Goal: Transaction & Acquisition: Purchase product/service

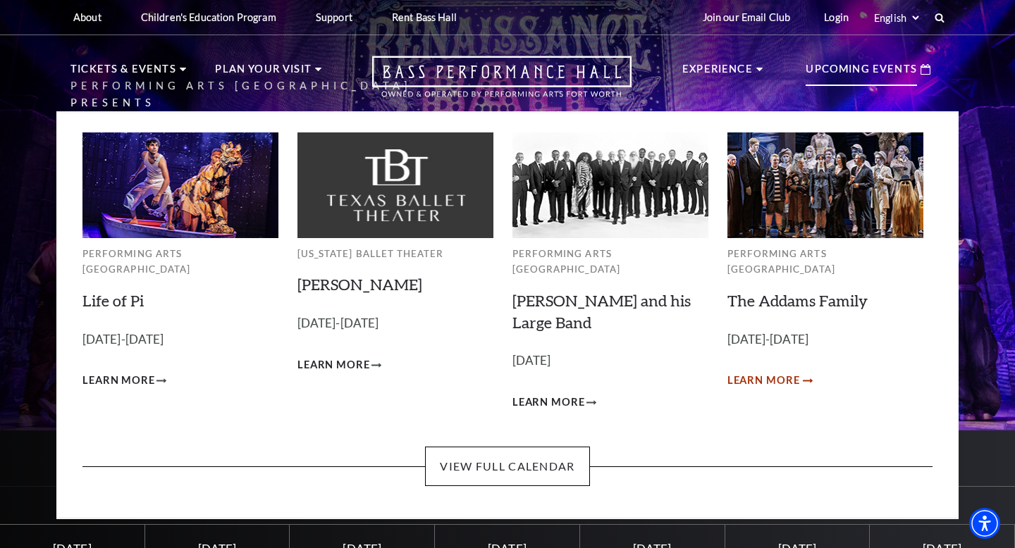
click at [779, 372] on span "Learn More" at bounding box center [764, 381] width 73 height 18
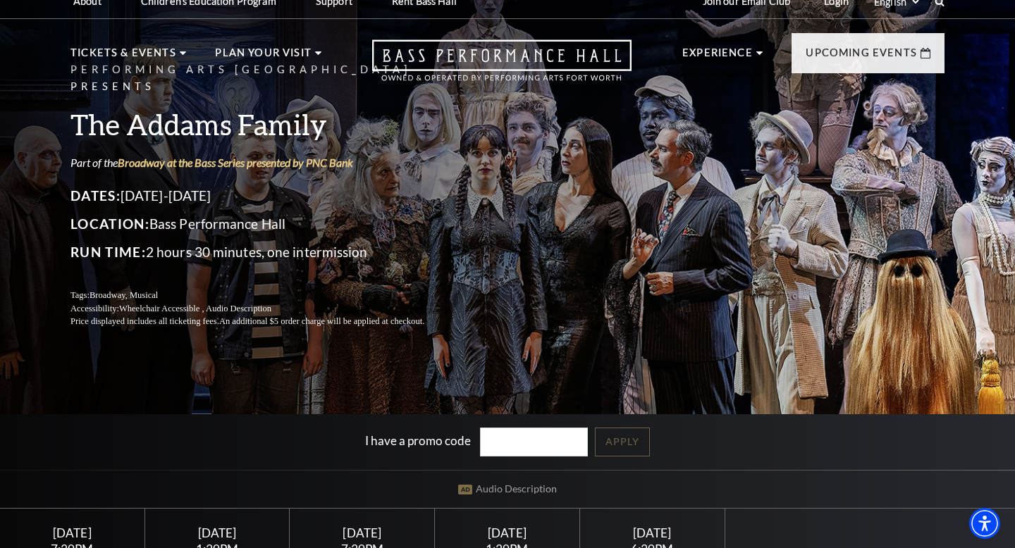
scroll to position [228, 0]
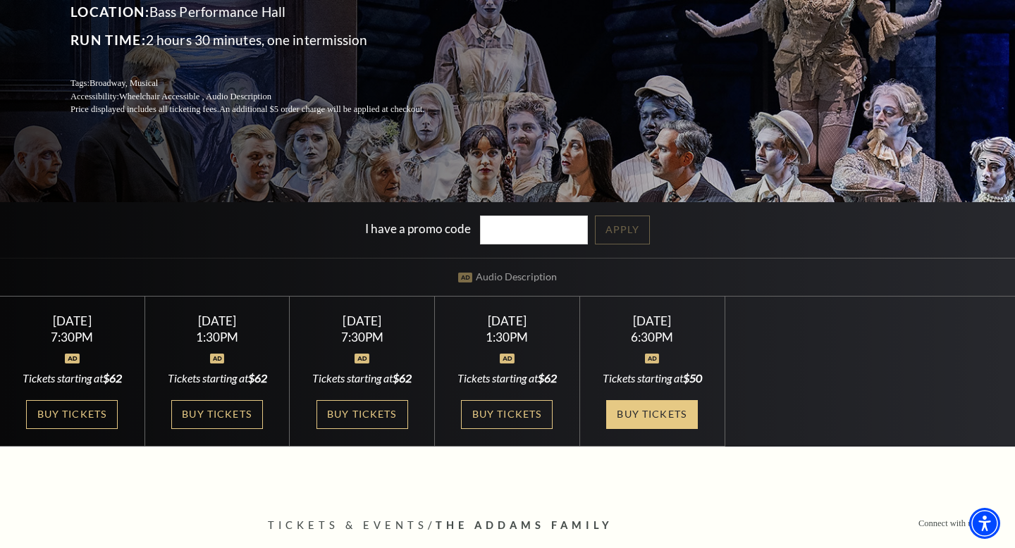
click at [670, 410] on link "Buy Tickets" at bounding box center [652, 414] width 92 height 29
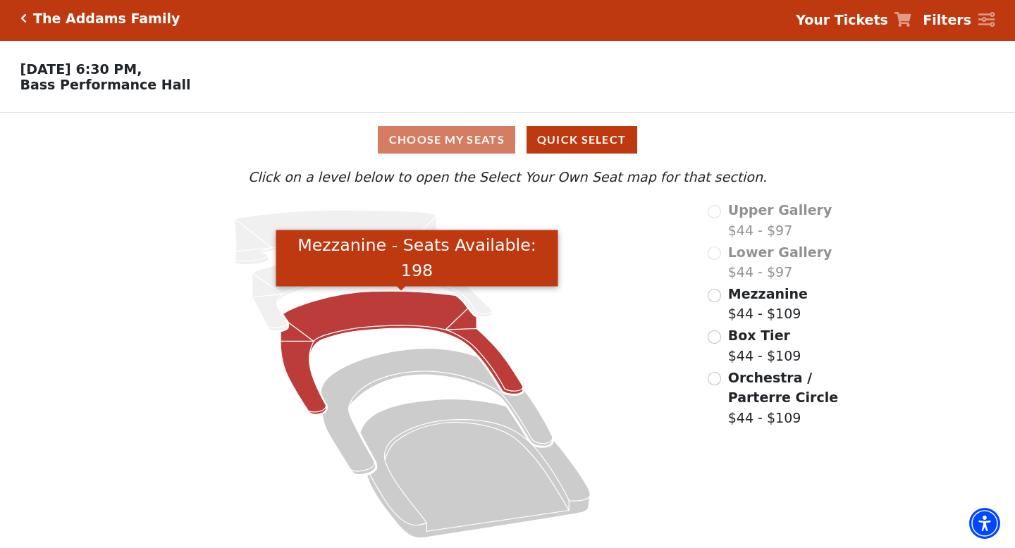
click at [488, 343] on icon "Mezzanine - Seats Available: 198" at bounding box center [402, 352] width 243 height 123
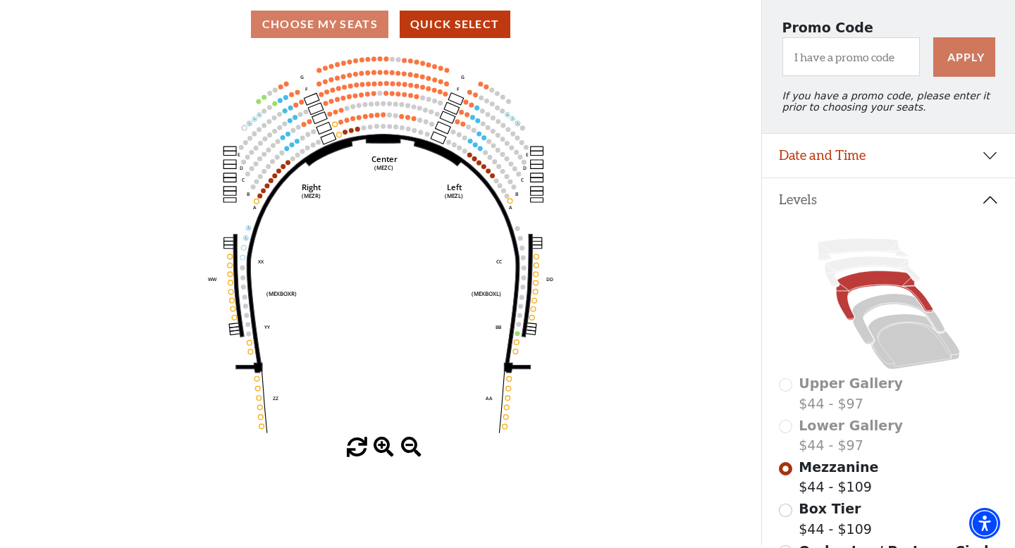
scroll to position [119, 0]
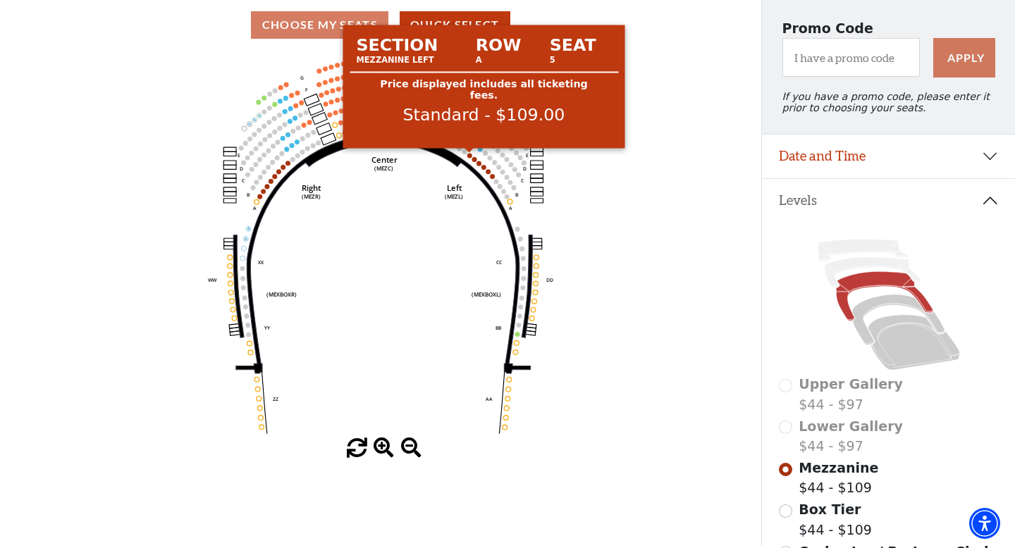
click at [469, 156] on circle at bounding box center [469, 155] width 5 height 5
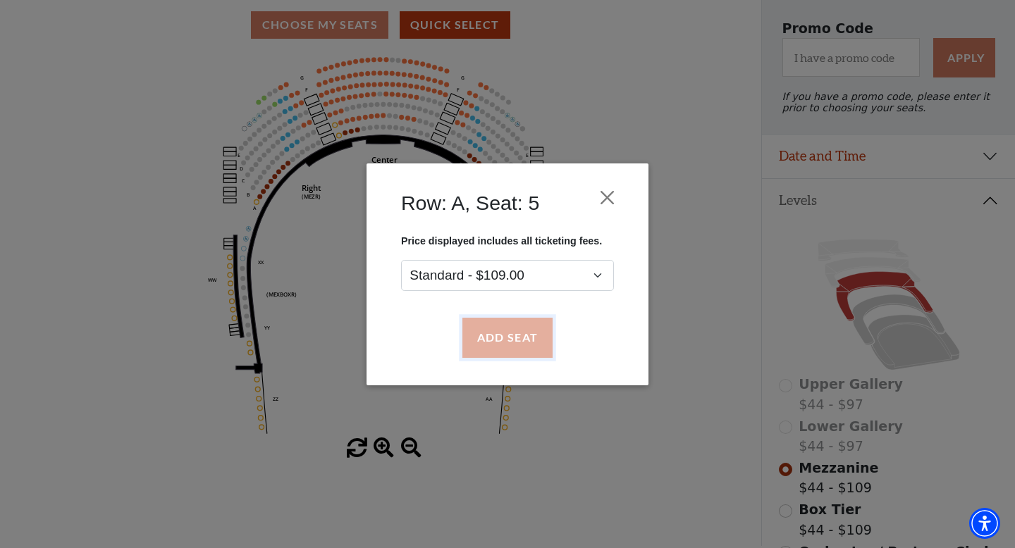
click at [520, 346] on button "Add Seat" at bounding box center [507, 337] width 90 height 39
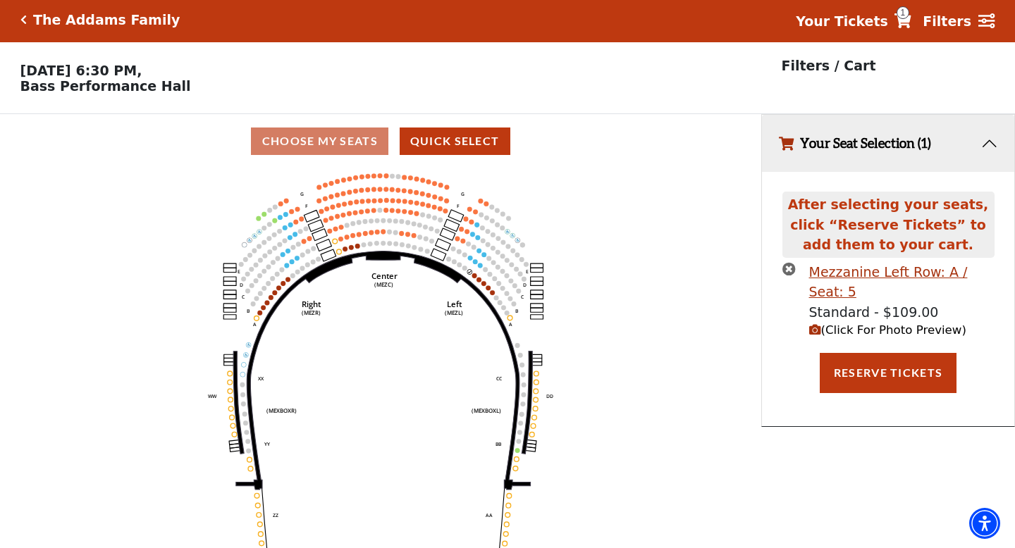
scroll to position [0, 0]
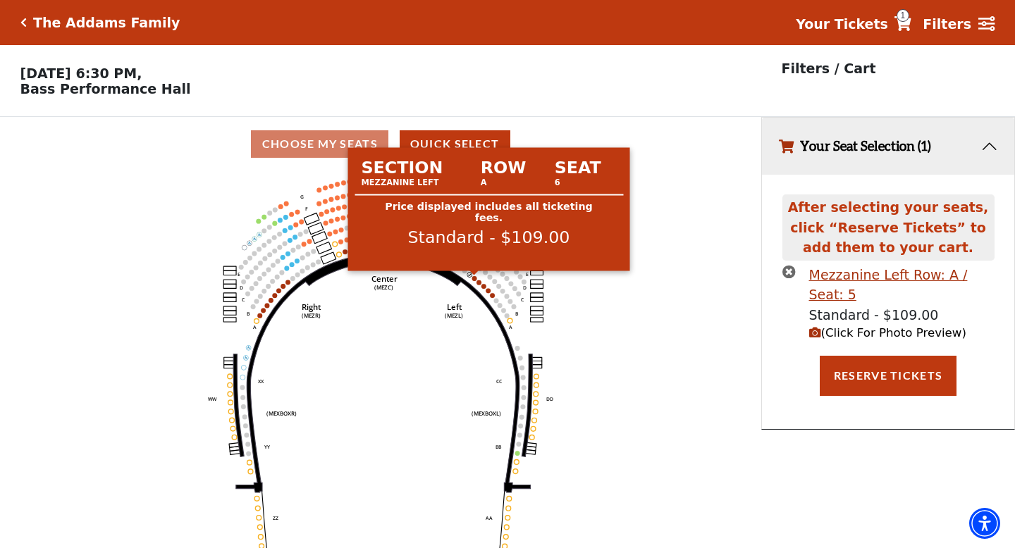
click at [474, 280] on circle at bounding box center [474, 278] width 5 height 5
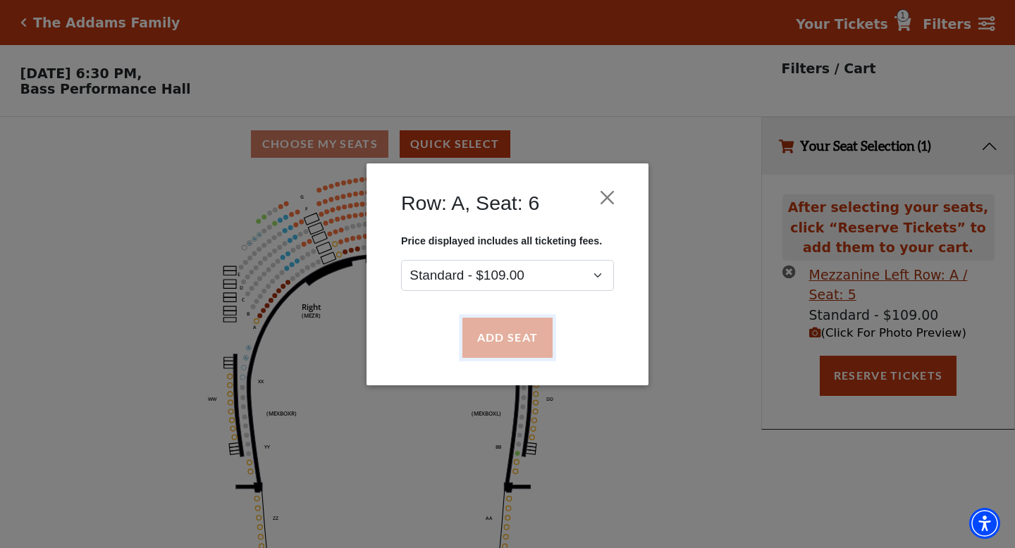
click at [491, 325] on button "Add Seat" at bounding box center [507, 337] width 90 height 39
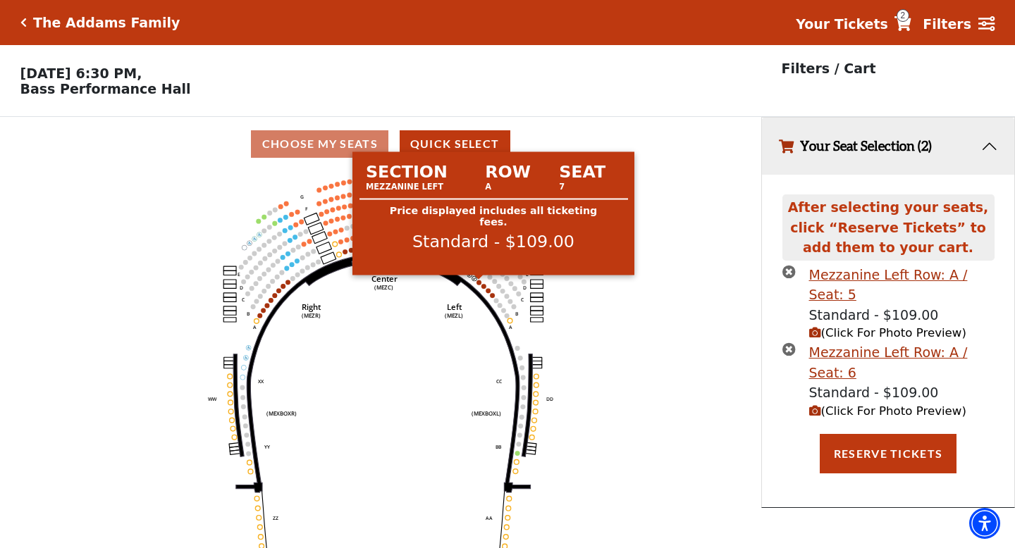
click at [479, 282] on circle at bounding box center [479, 282] width 5 height 5
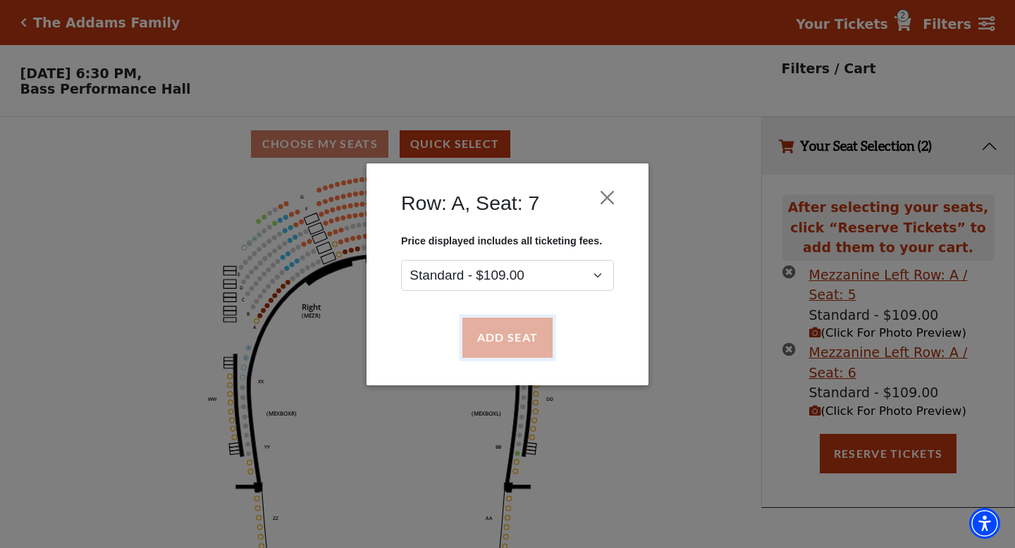
click at [503, 342] on button "Add Seat" at bounding box center [507, 337] width 90 height 39
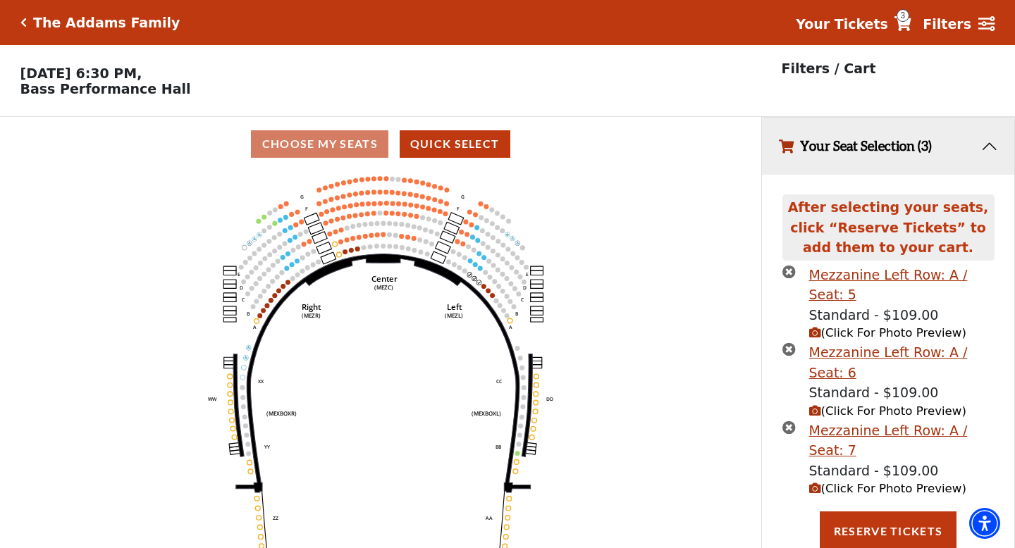
scroll to position [4, 0]
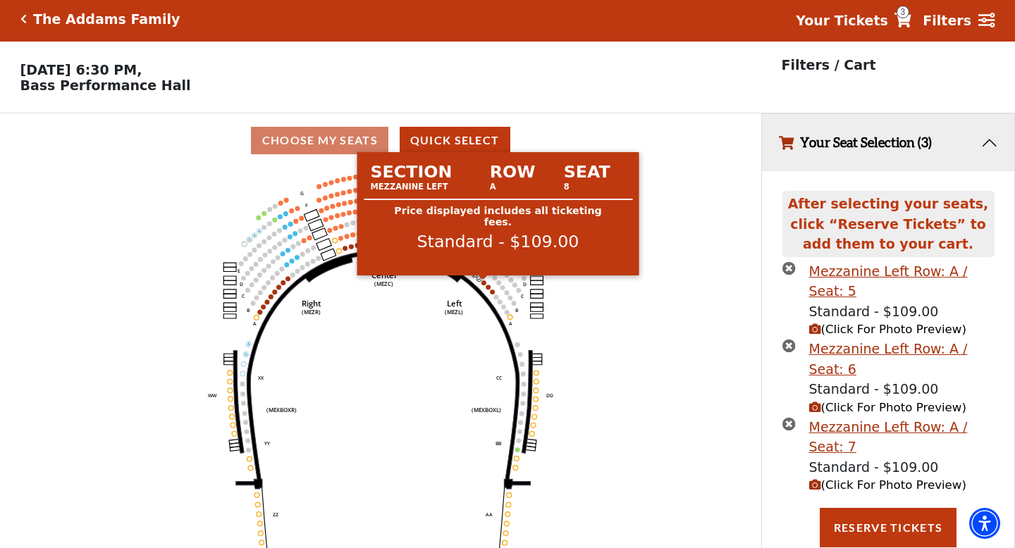
click at [483, 283] on circle at bounding box center [483, 283] width 5 height 5
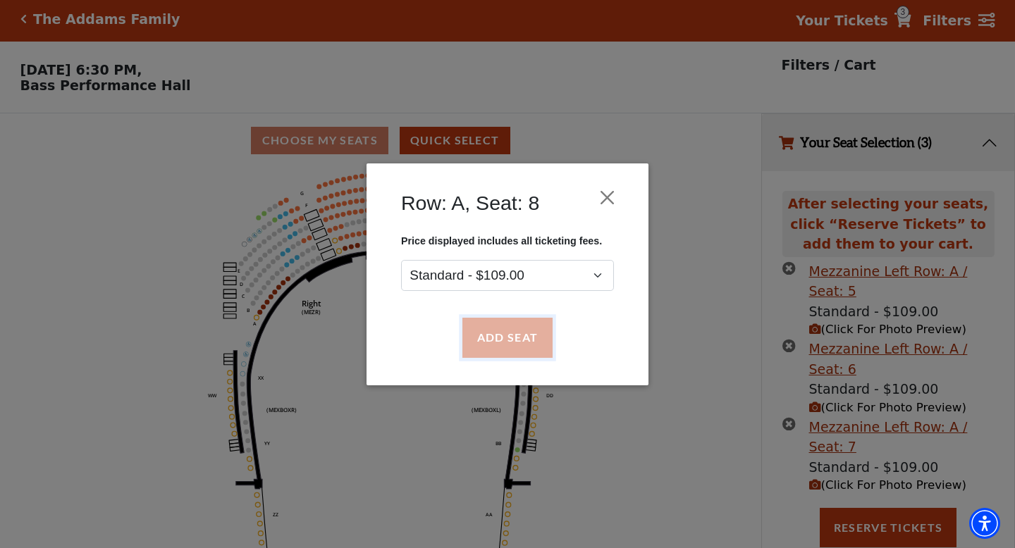
click at [486, 335] on button "Add Seat" at bounding box center [507, 337] width 90 height 39
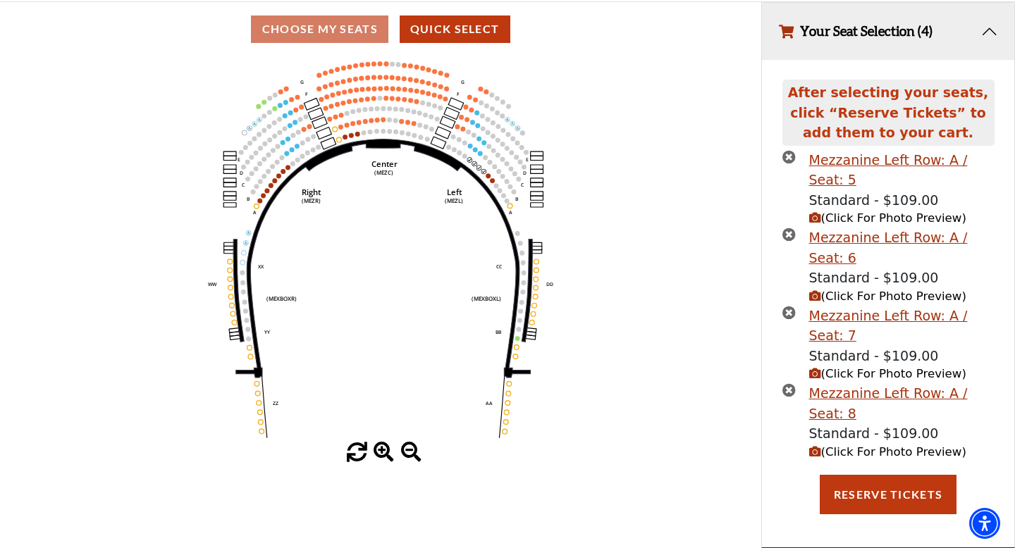
scroll to position [116, 0]
click at [906, 295] on span "(Click For Photo Preview)" at bounding box center [887, 296] width 157 height 13
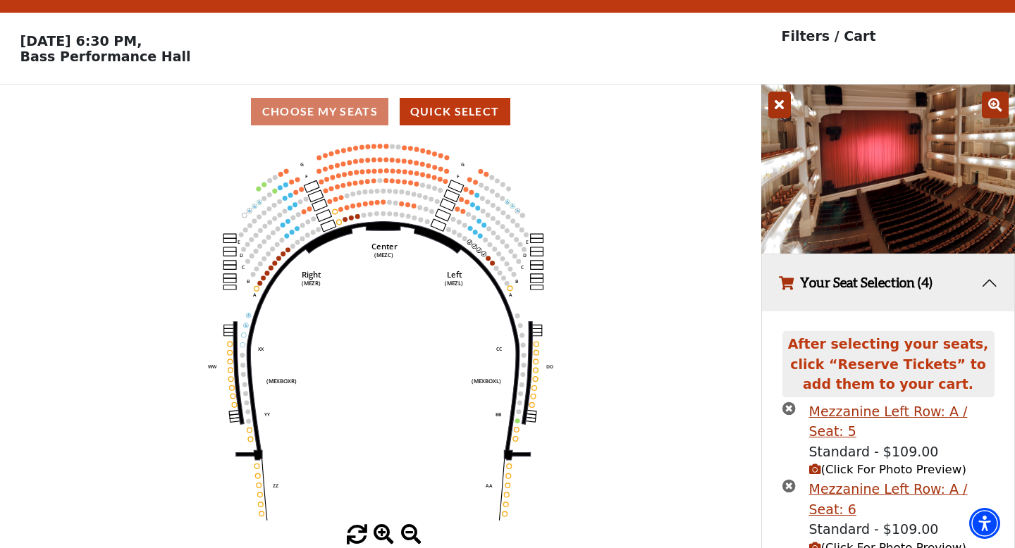
scroll to position [27, 0]
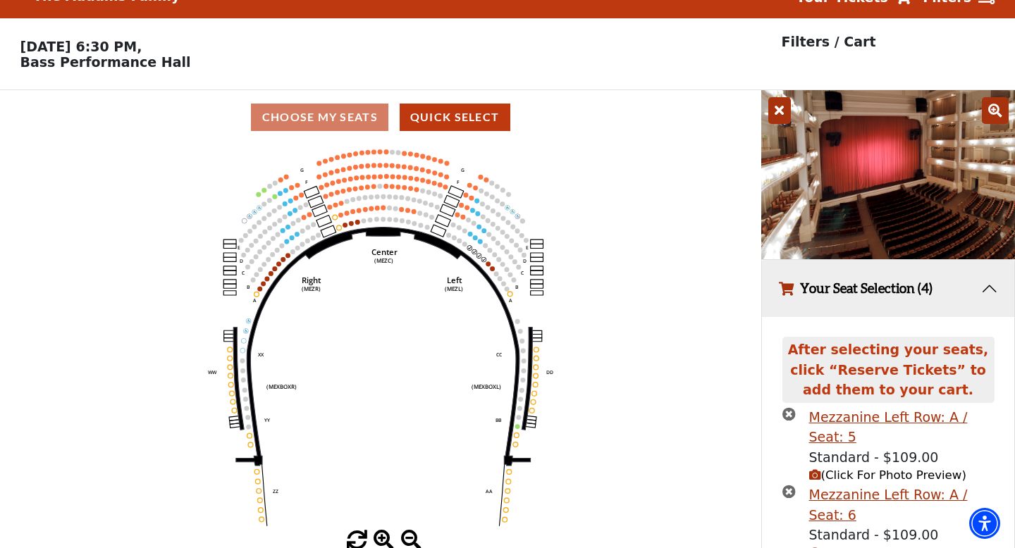
click at [780, 106] on icon at bounding box center [779, 110] width 23 height 27
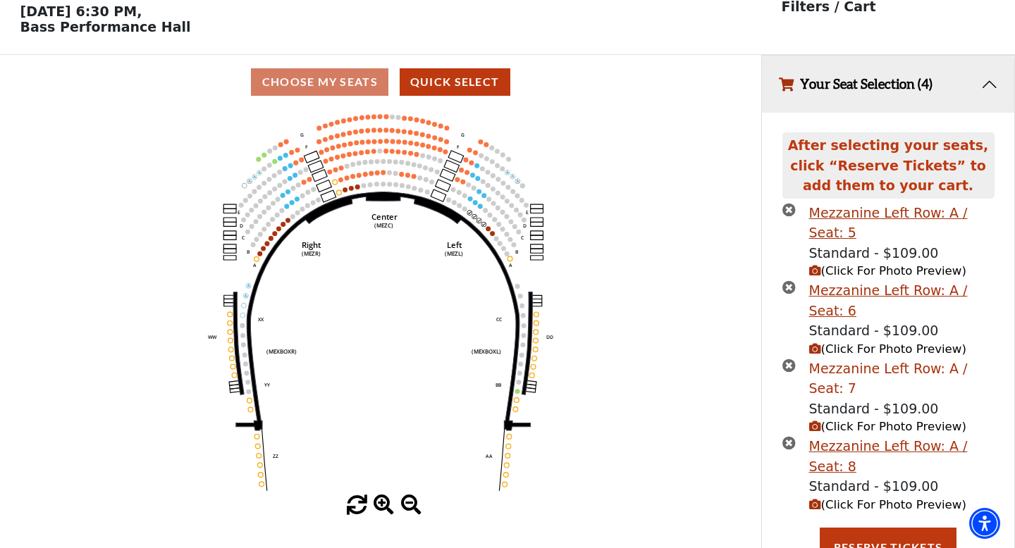
scroll to position [116, 0]
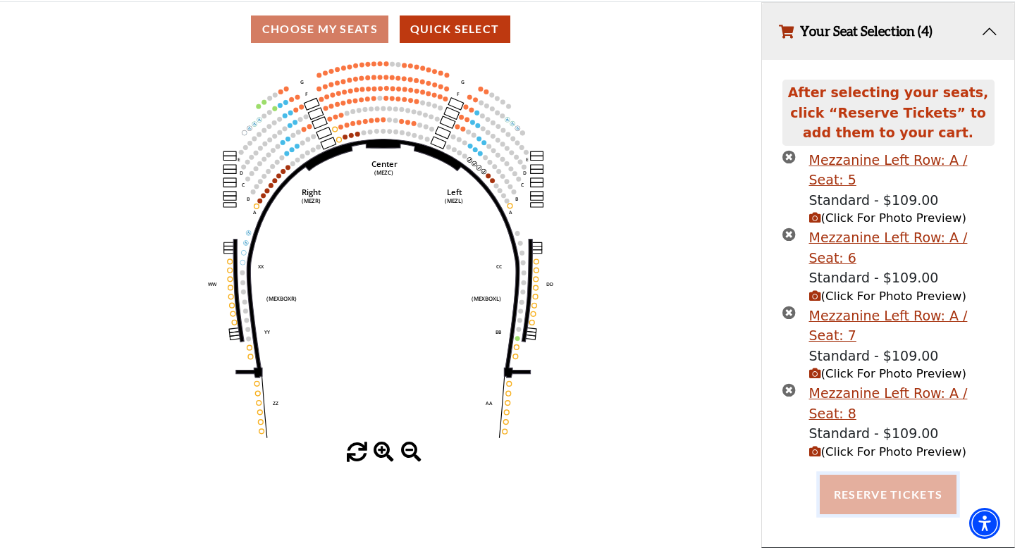
click at [857, 502] on button "Reserve Tickets" at bounding box center [888, 494] width 137 height 39
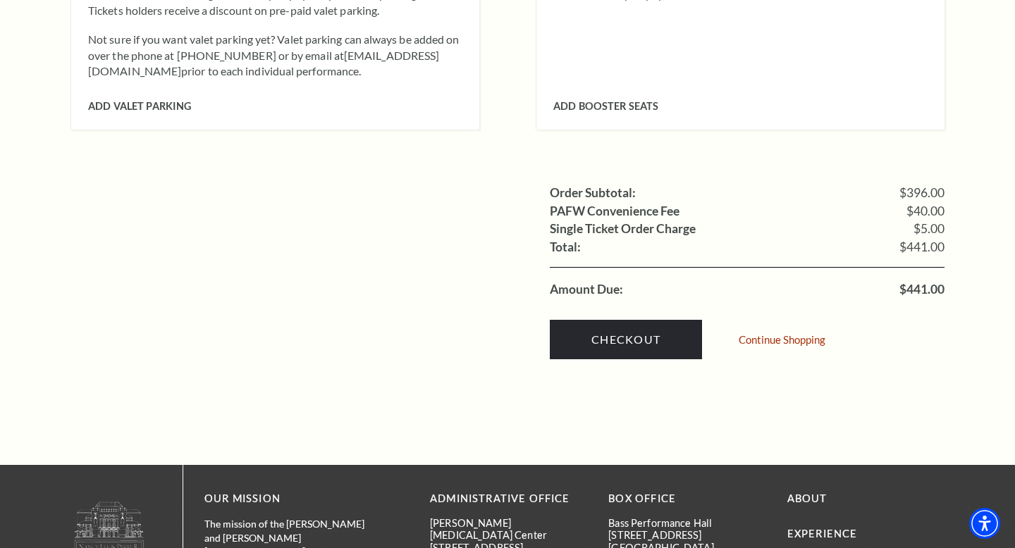
scroll to position [1436, 0]
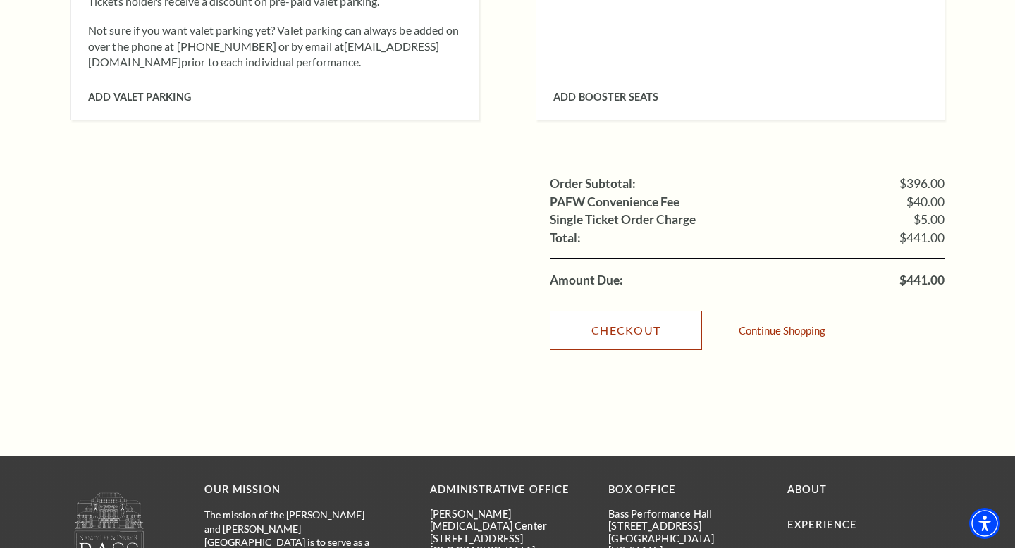
click at [634, 312] on link "Checkout" at bounding box center [626, 330] width 152 height 39
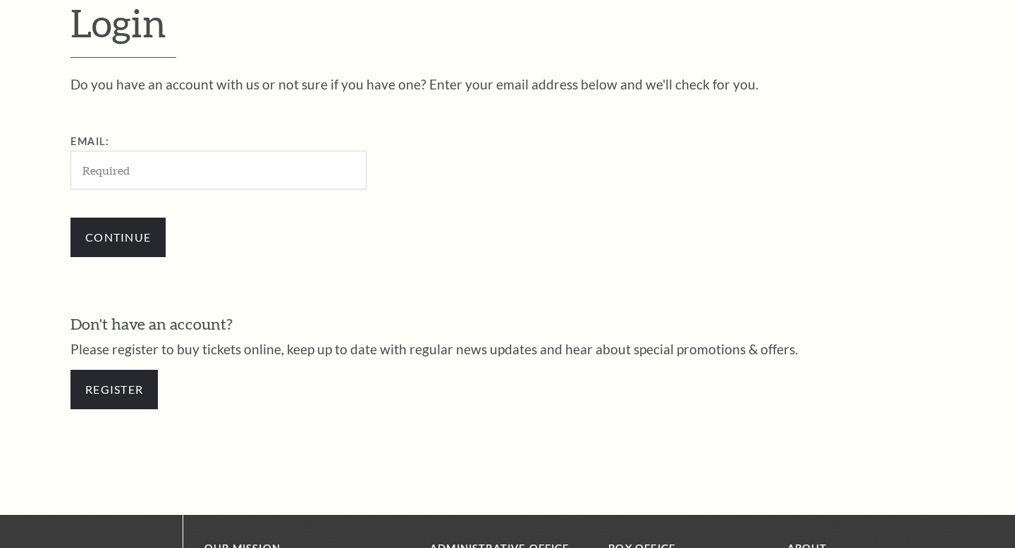
scroll to position [406, 0]
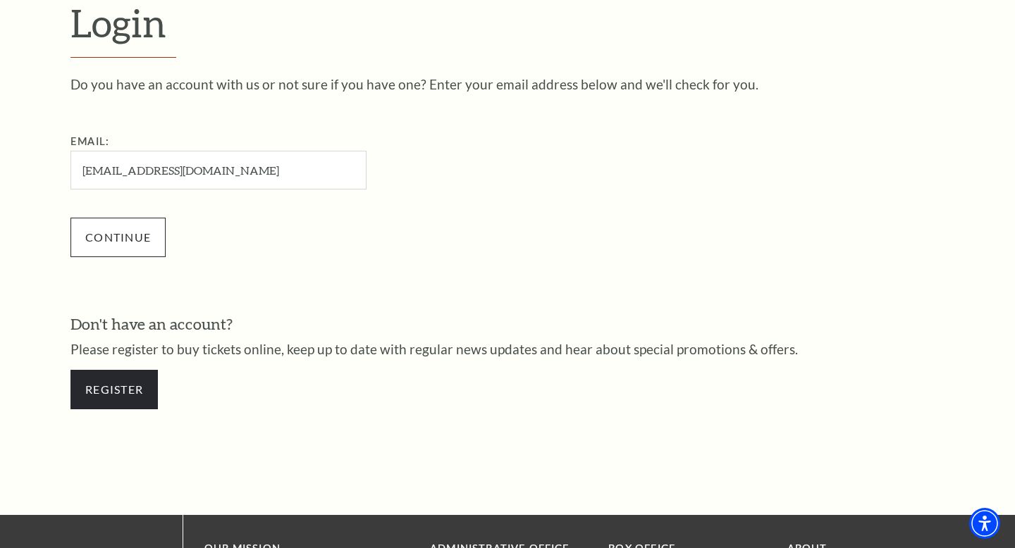
type input "[EMAIL_ADDRESS][DOMAIN_NAME]"
click at [137, 237] on input "Continue" at bounding box center [117, 237] width 95 height 39
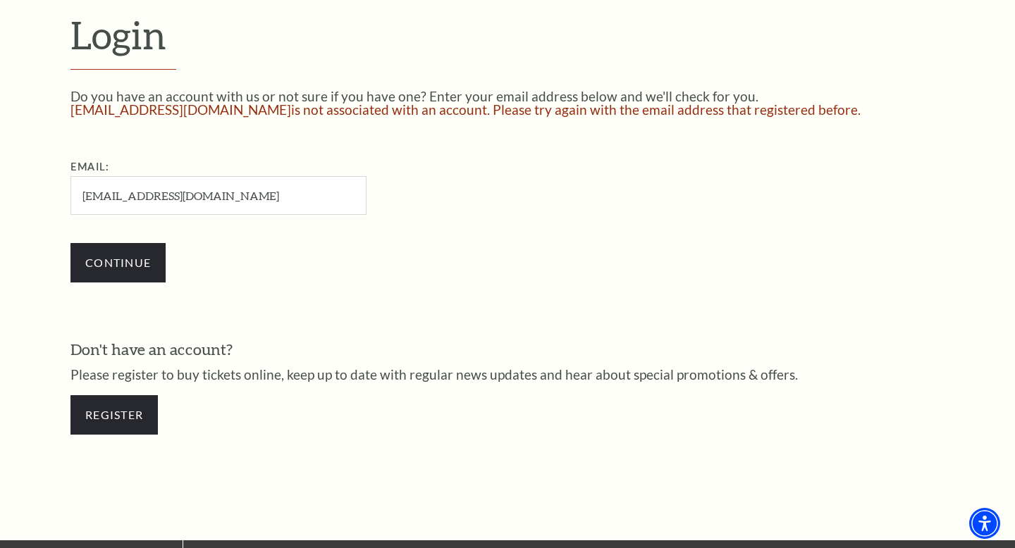
scroll to position [395, 0]
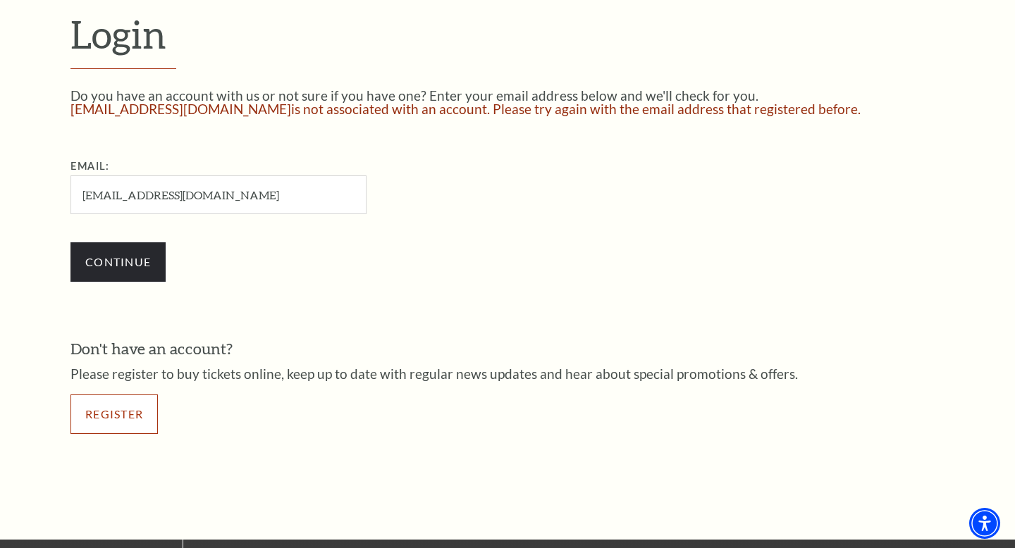
click at [133, 413] on link "Register" at bounding box center [113, 414] width 87 height 39
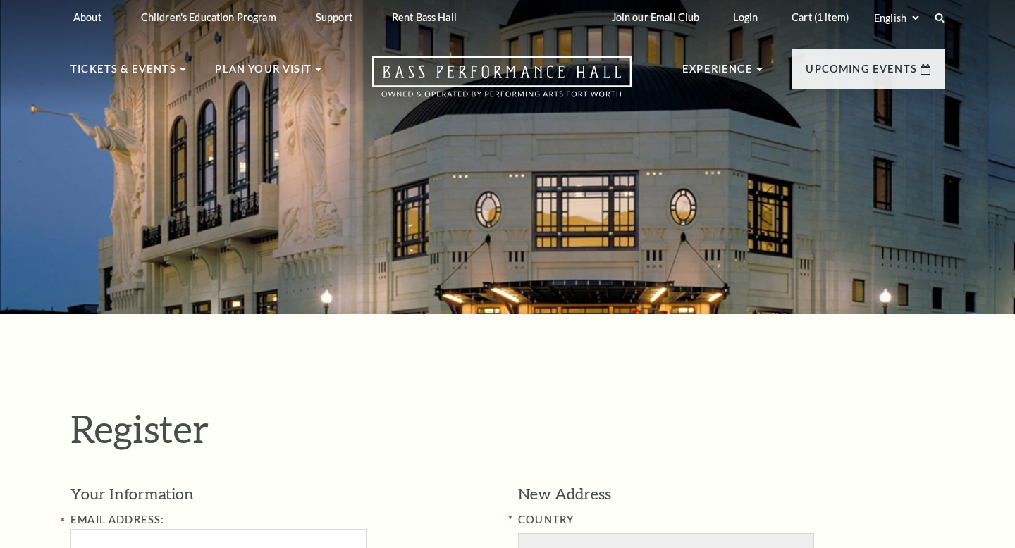
select select "1"
select select "TX"
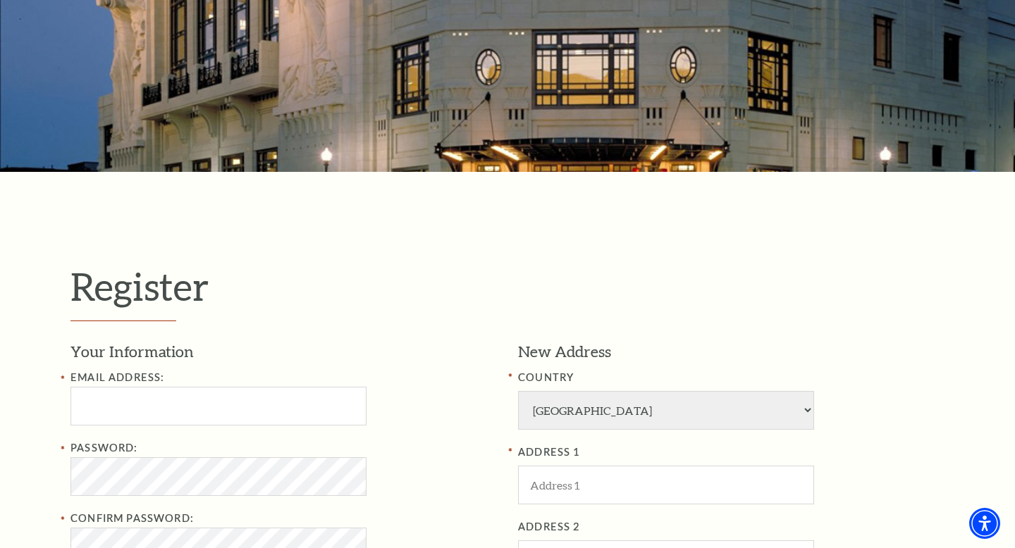
scroll to position [234, 0]
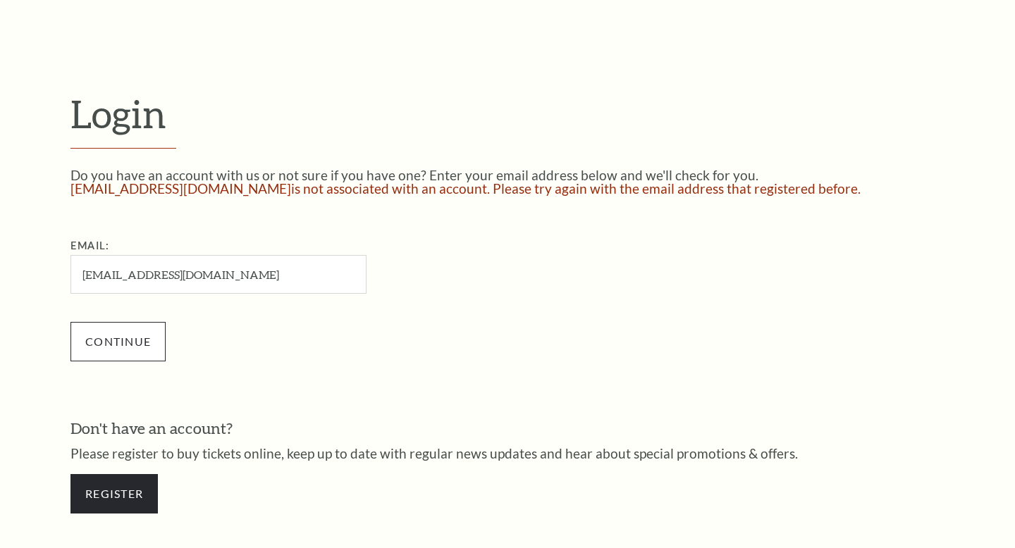
scroll to position [315, 0]
click at [129, 341] on input "Continue" at bounding box center [117, 341] width 95 height 39
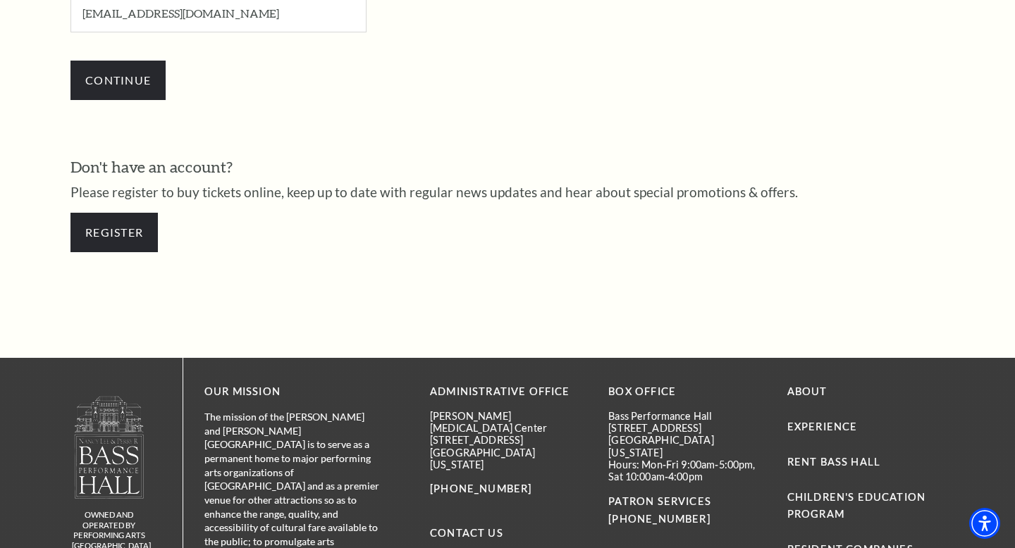
scroll to position [572, 0]
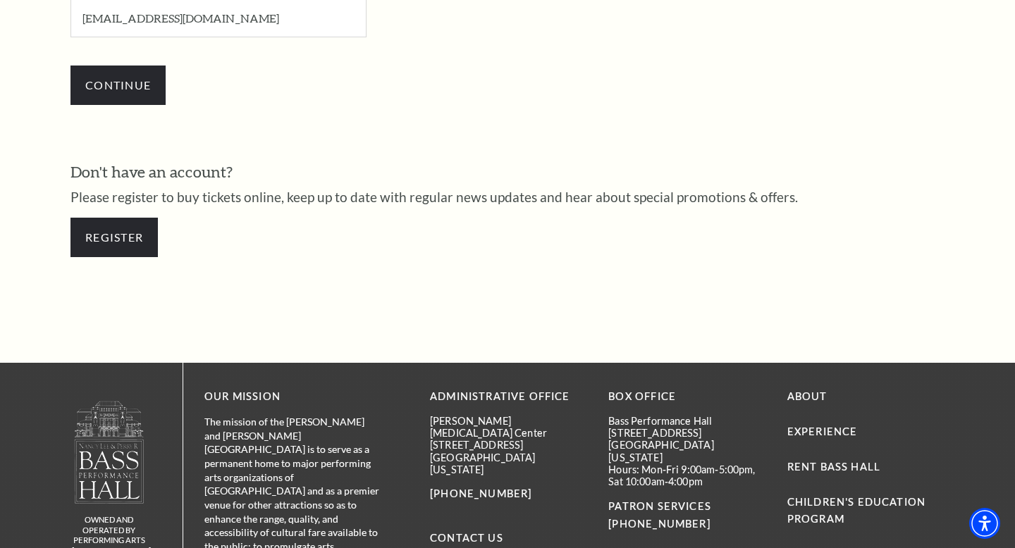
click at [156, 16] on input "eperdman@yahoo.com" at bounding box center [218, 18] width 296 height 39
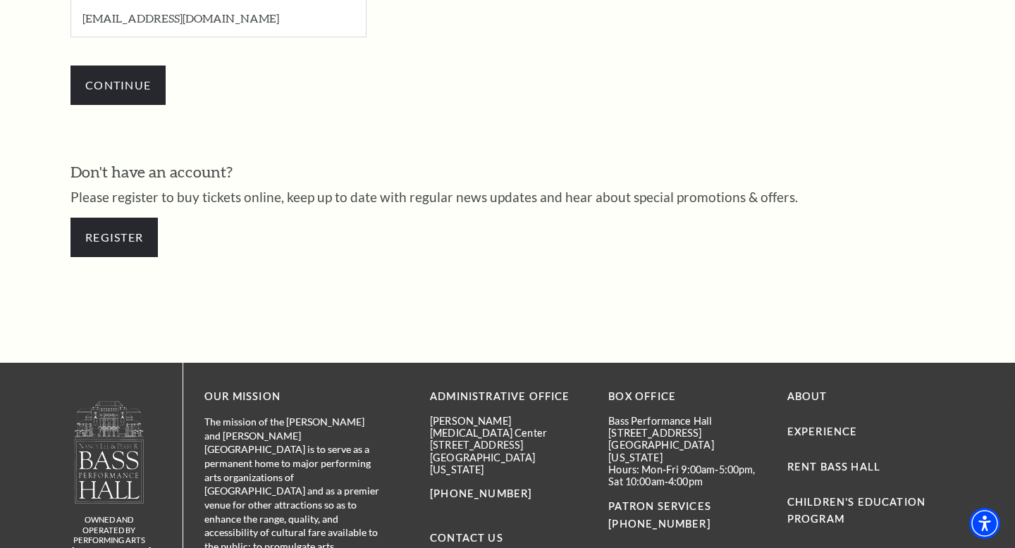
click at [156, 16] on input "eperdman@yahoo.com" at bounding box center [218, 18] width 296 height 39
type input "eperdman@gmail.com"
click at [116, 78] on input "Continue" at bounding box center [117, 85] width 95 height 39
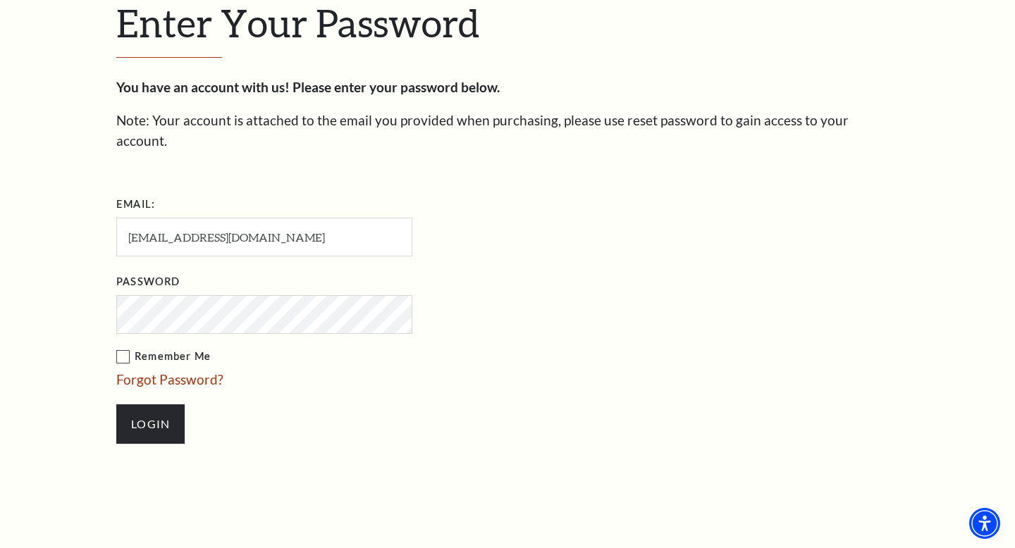
click at [116, 405] on input "Login" at bounding box center [150, 424] width 68 height 39
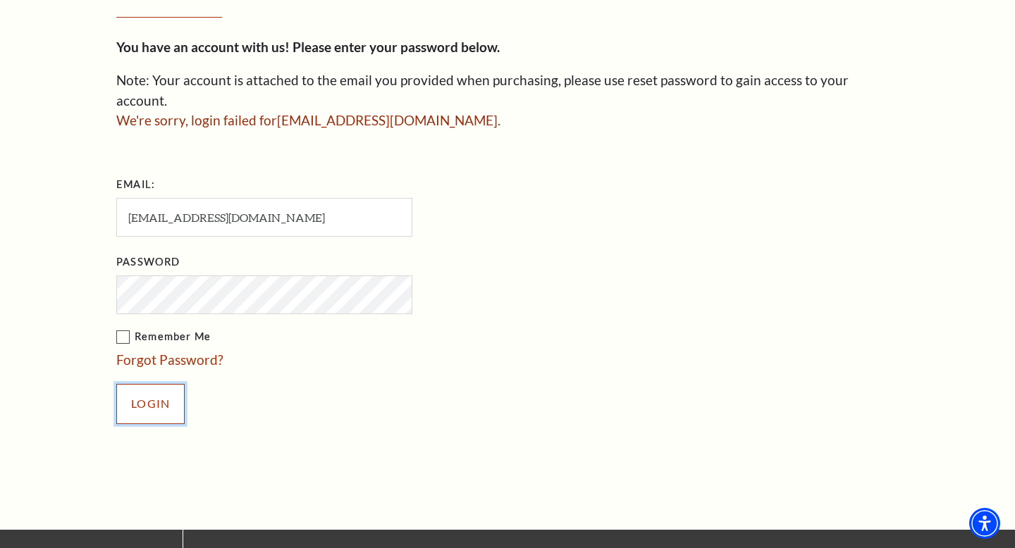
click at [155, 389] on input "Login" at bounding box center [150, 403] width 68 height 39
click at [122, 329] on label "Remember Me" at bounding box center [334, 338] width 437 height 18
click at [0, 0] on input "Remember Me" at bounding box center [0, 0] width 0 height 0
click at [156, 352] on link "Forgot Password?" at bounding box center [169, 360] width 107 height 16
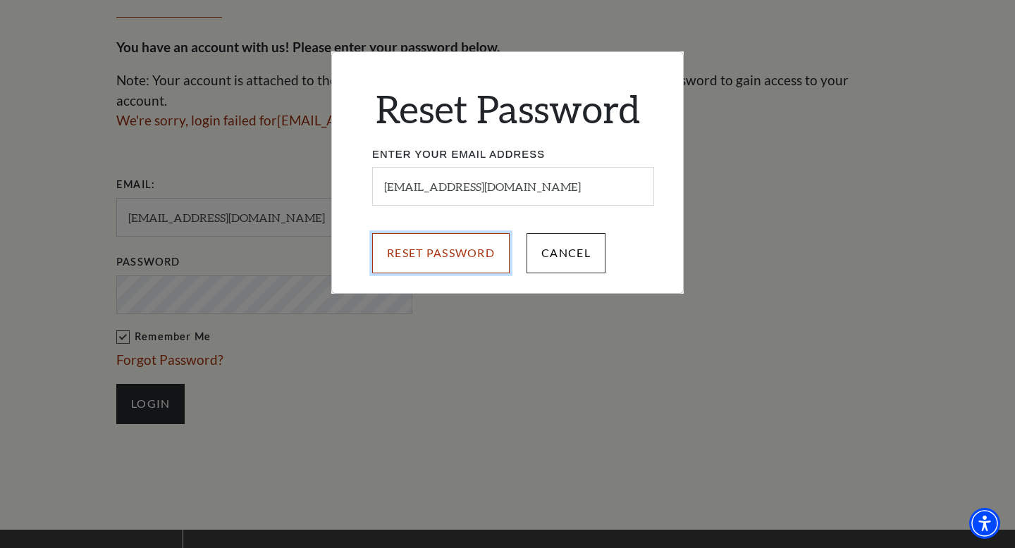
click at [464, 272] on input "Reset Password" at bounding box center [440, 252] width 137 height 39
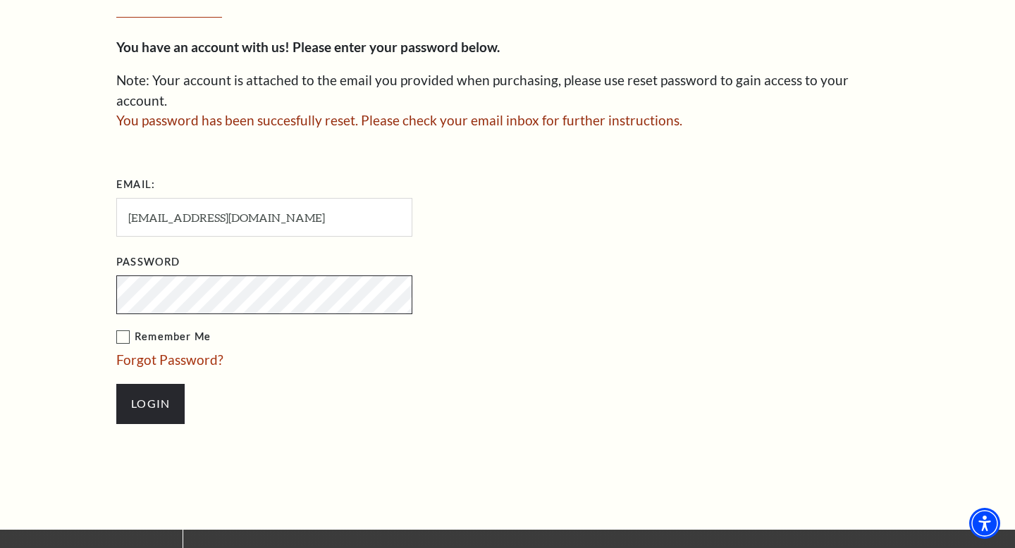
click at [116, 384] on input "Login" at bounding box center [150, 403] width 68 height 39
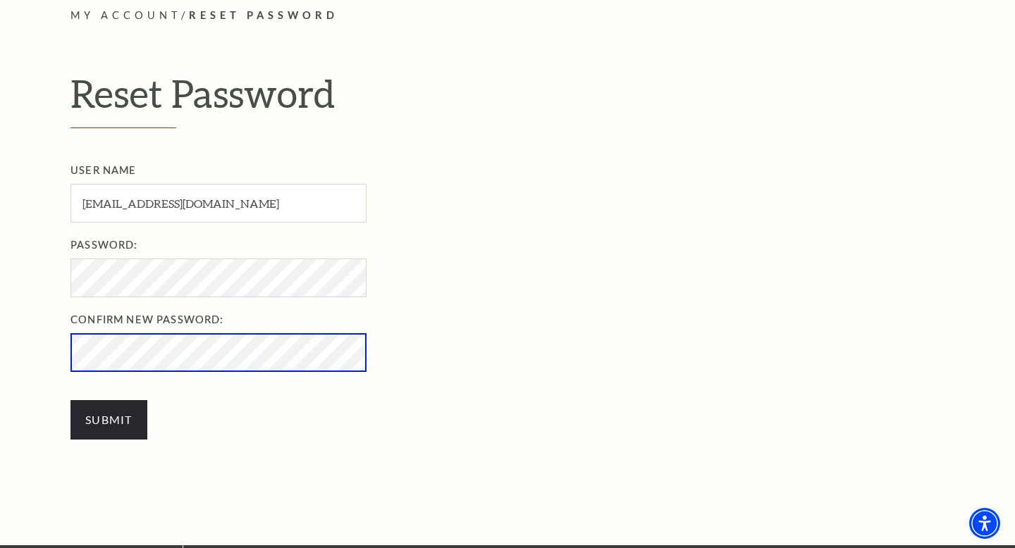
click at [109, 399] on div "User Name [EMAIL_ADDRESS][DOMAIN_NAME] User Name required Password: Password re…" at bounding box center [522, 308] width 904 height 292
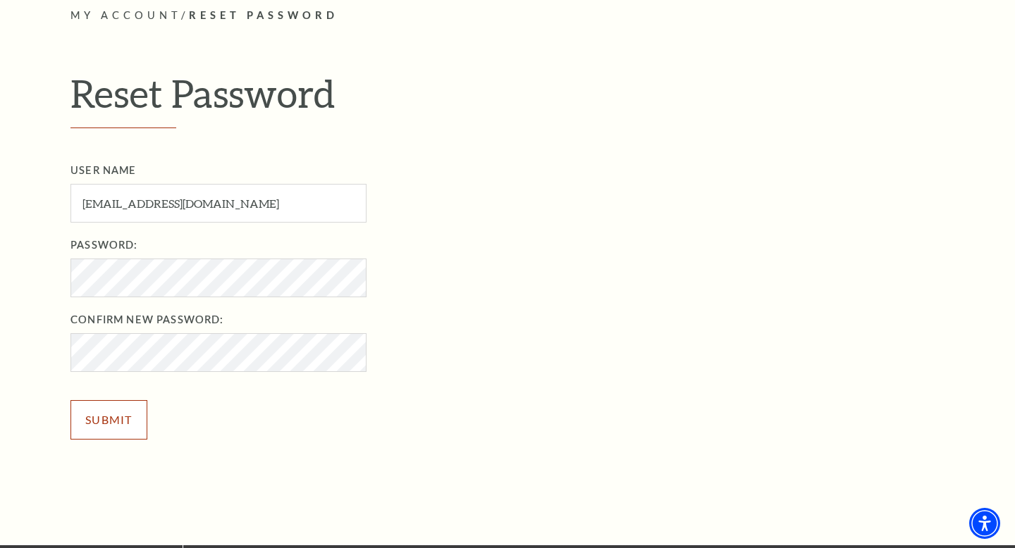
drag, startPoint x: 109, startPoint y: 411, endPoint x: 130, endPoint y: 405, distance: 22.1
click at [109, 411] on input "Submit" at bounding box center [108, 419] width 77 height 39
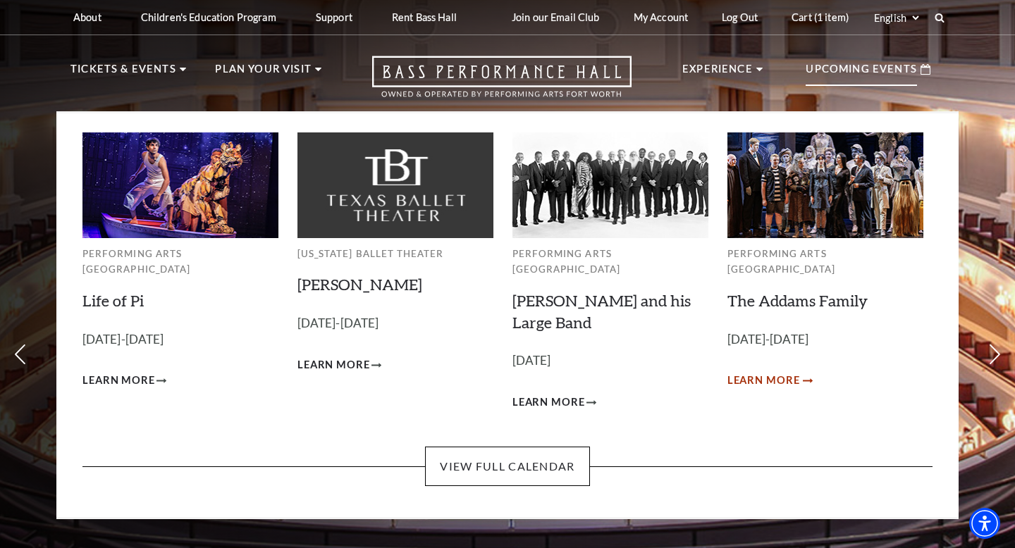
click at [773, 372] on span "Learn More" at bounding box center [764, 381] width 73 height 18
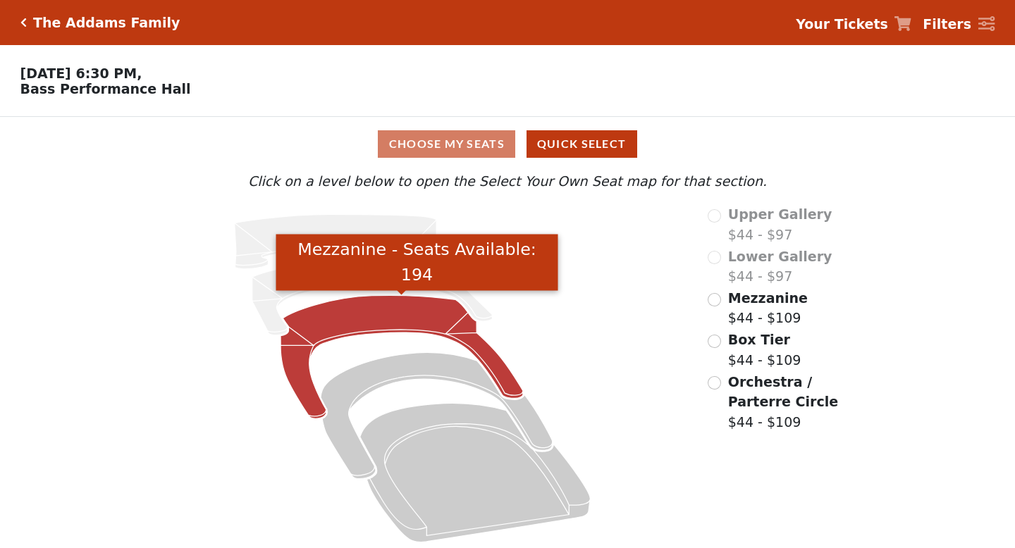
click at [428, 324] on icon "Mezzanine - Seats Available: 194" at bounding box center [402, 356] width 243 height 123
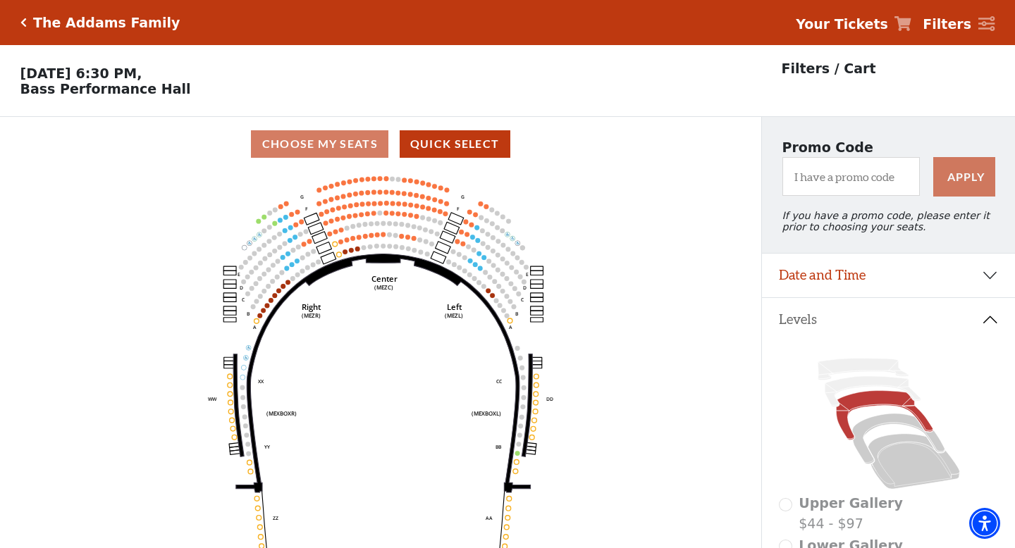
click at [321, 137] on div "Choose My Seats Quick Select" at bounding box center [380, 143] width 761 height 27
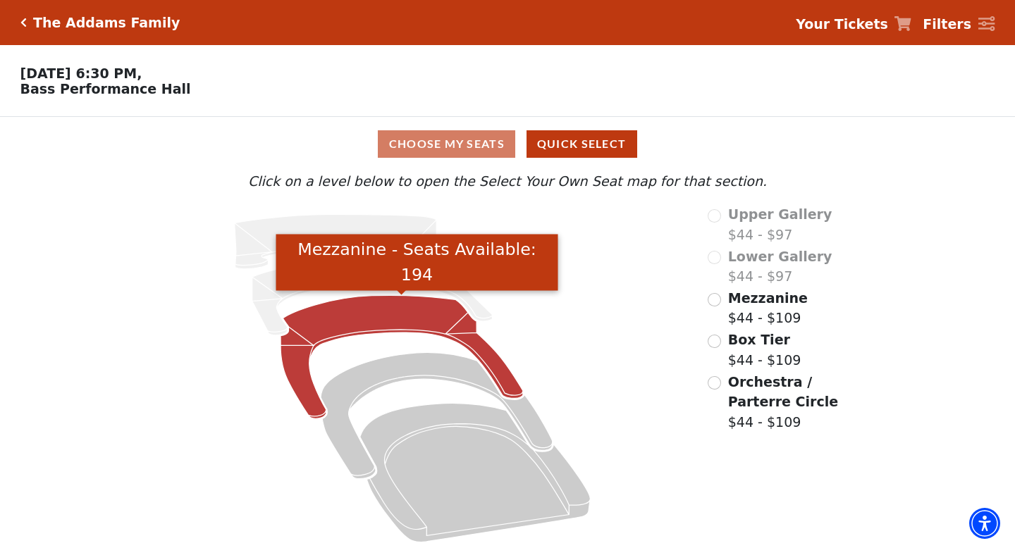
click at [389, 317] on icon "Mezzanine - Seats Available: 194" at bounding box center [402, 356] width 243 height 123
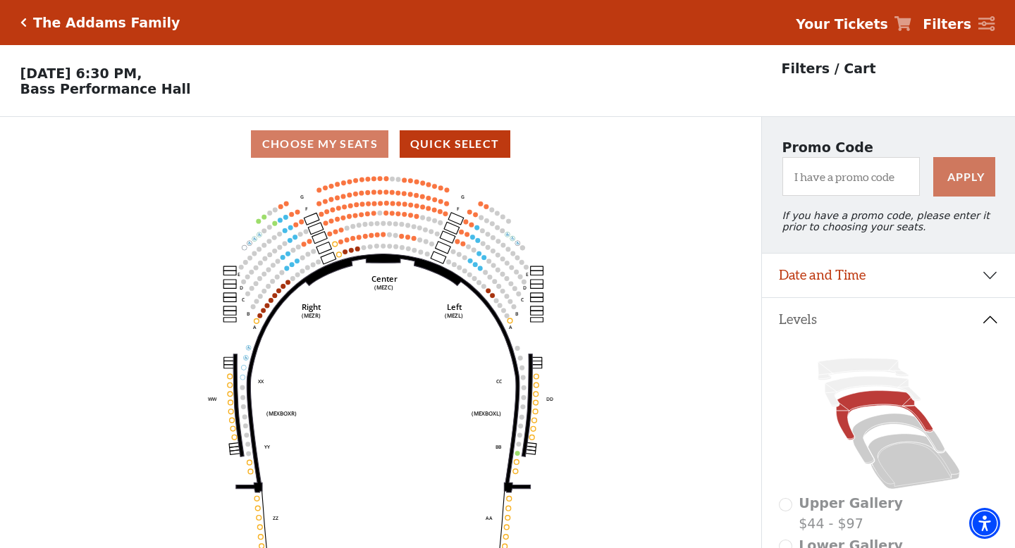
click at [866, 26] on strong "Your Tickets" at bounding box center [842, 24] width 92 height 16
click at [888, 20] on strong "Your Tickets" at bounding box center [842, 24] width 92 height 16
click at [912, 19] on icon at bounding box center [903, 23] width 17 height 15
click at [27, 23] on div "The Addams Family" at bounding box center [104, 23] width 154 height 16
click at [21, 23] on icon "Click here to go back to filters" at bounding box center [23, 23] width 6 height 10
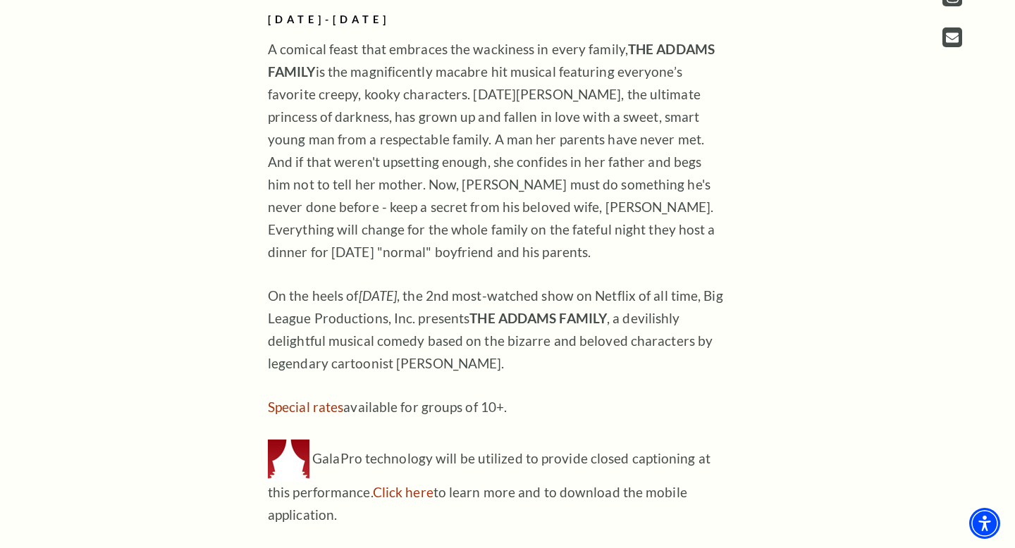
scroll to position [874, 0]
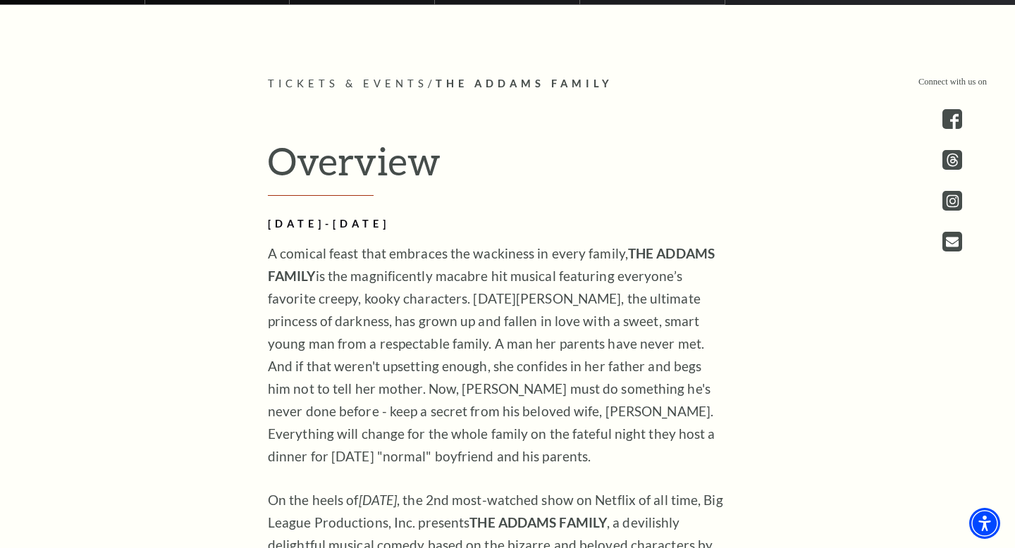
scroll to position [70, 0]
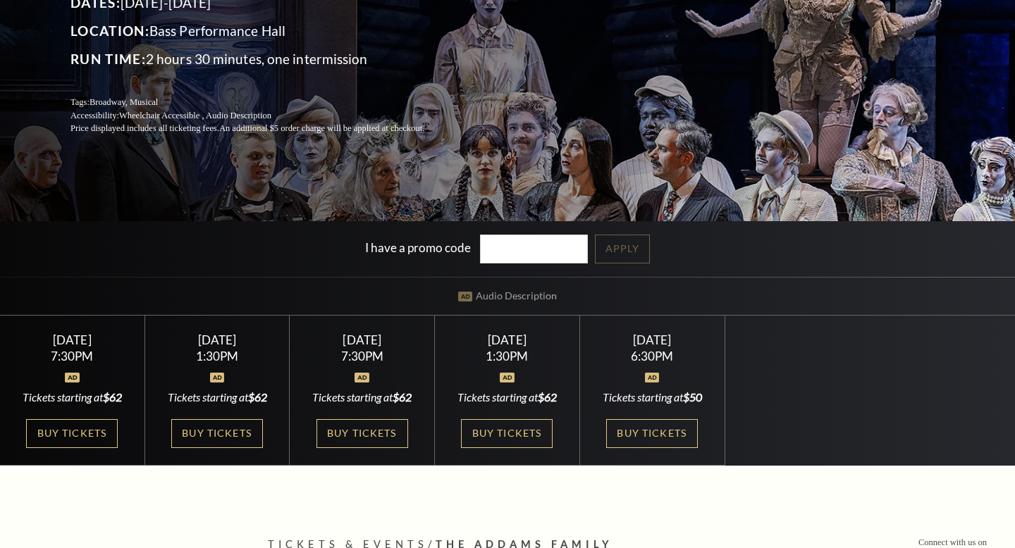
scroll to position [215, 0]
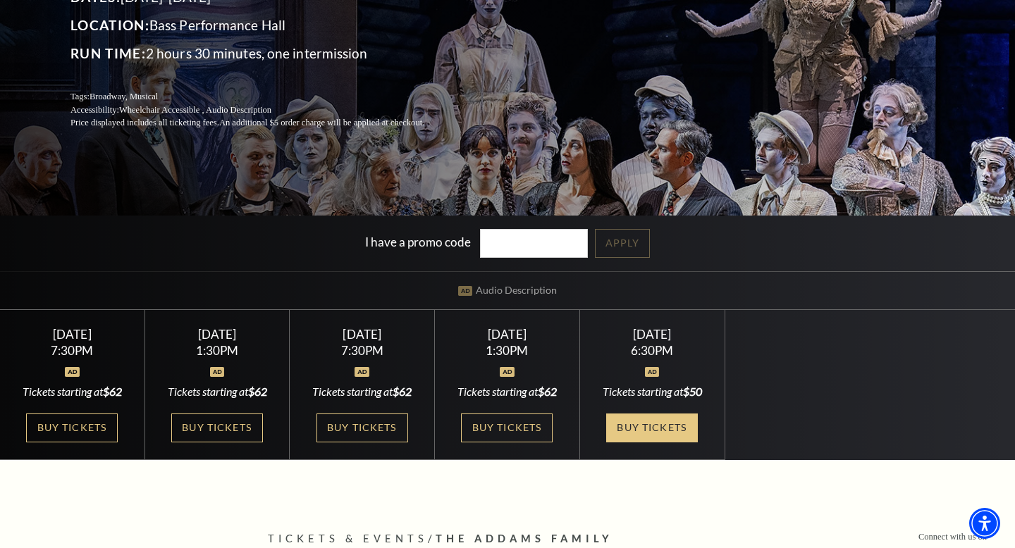
click at [653, 422] on link "Buy Tickets" at bounding box center [652, 428] width 92 height 29
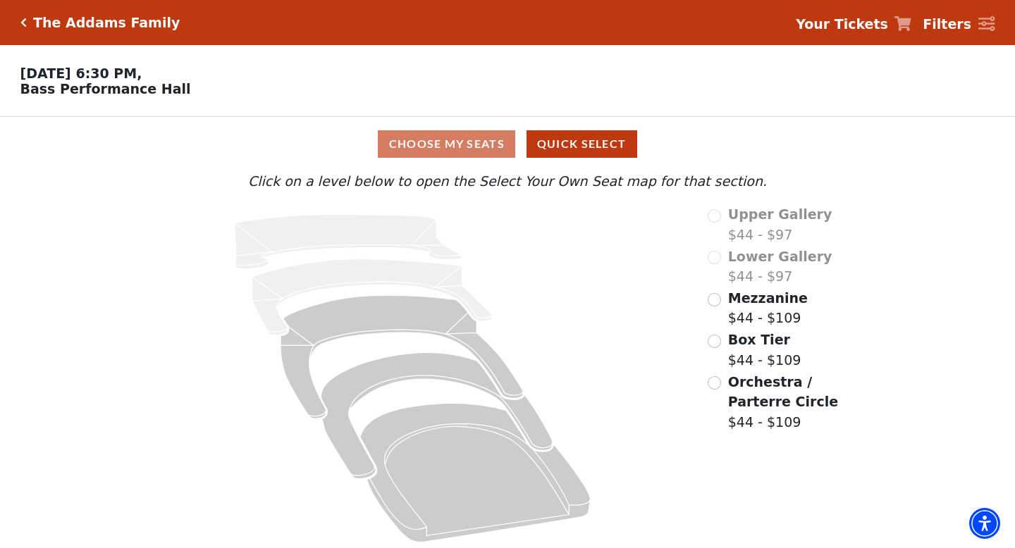
click at [873, 25] on strong "Your Tickets" at bounding box center [842, 24] width 92 height 16
click at [912, 20] on icon at bounding box center [903, 23] width 17 height 15
click at [591, 138] on button "Quick Select" at bounding box center [582, 143] width 111 height 27
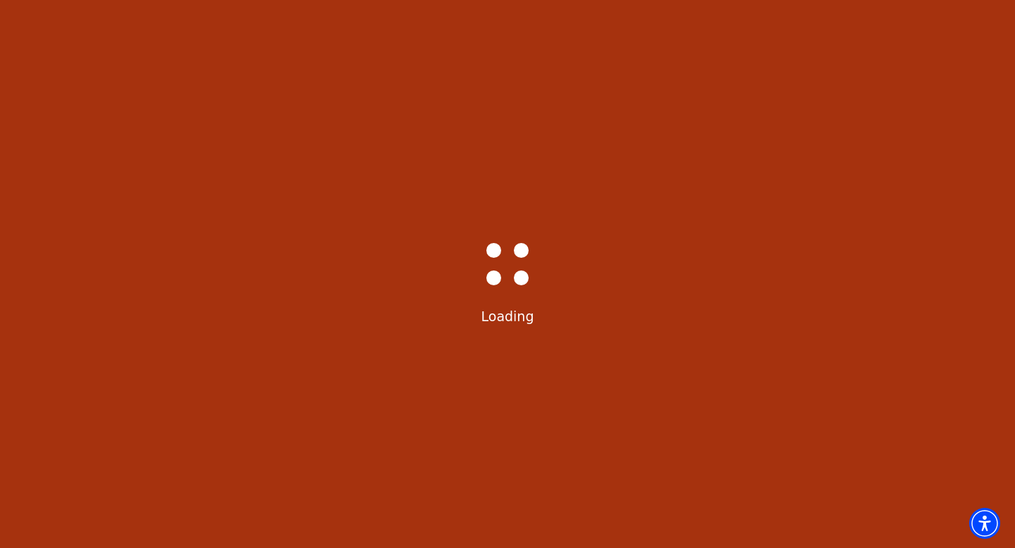
select select "6294"
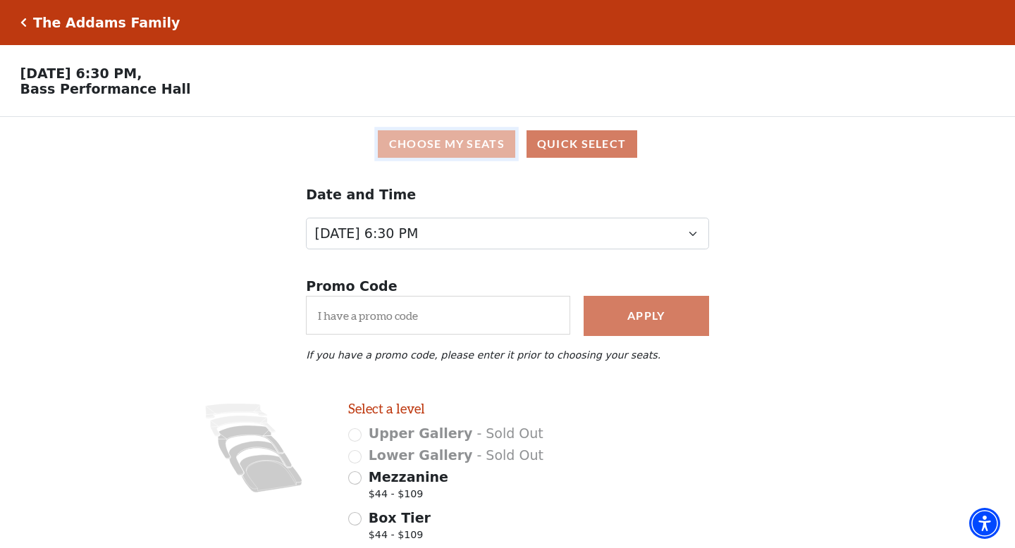
click at [474, 142] on button "Choose My Seats" at bounding box center [446, 143] width 137 height 27
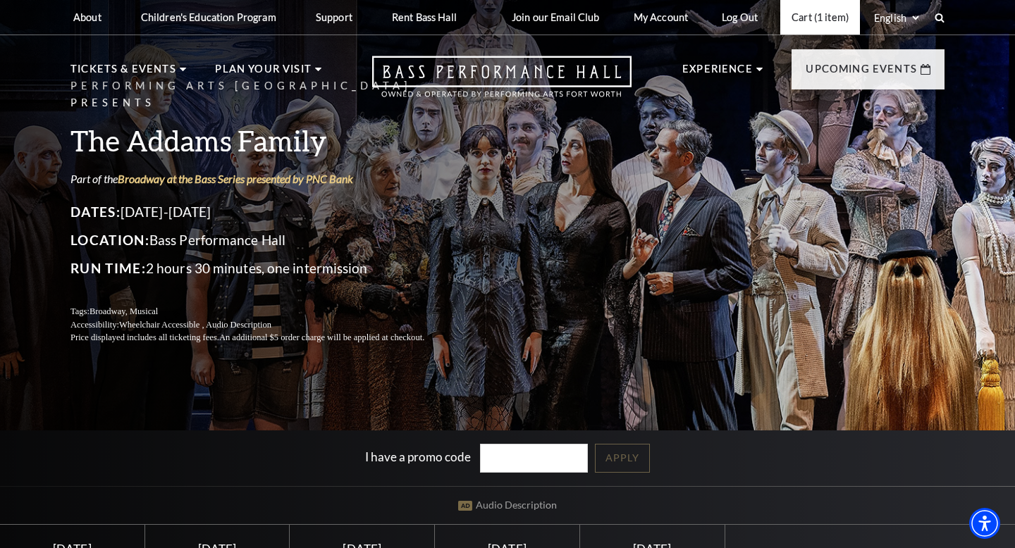
click at [824, 20] on link "Cart (1 item)" at bounding box center [820, 17] width 80 height 35
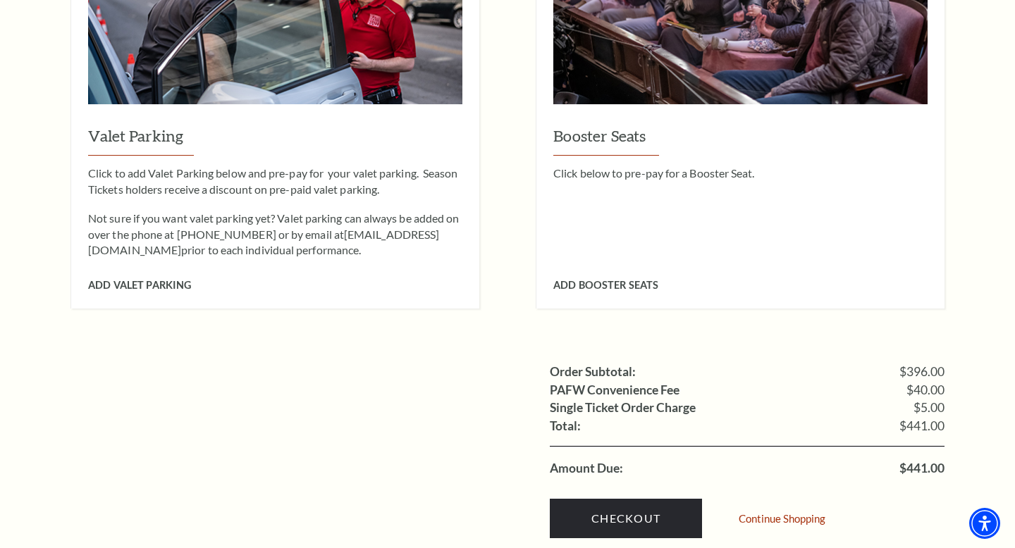
scroll to position [1358, 0]
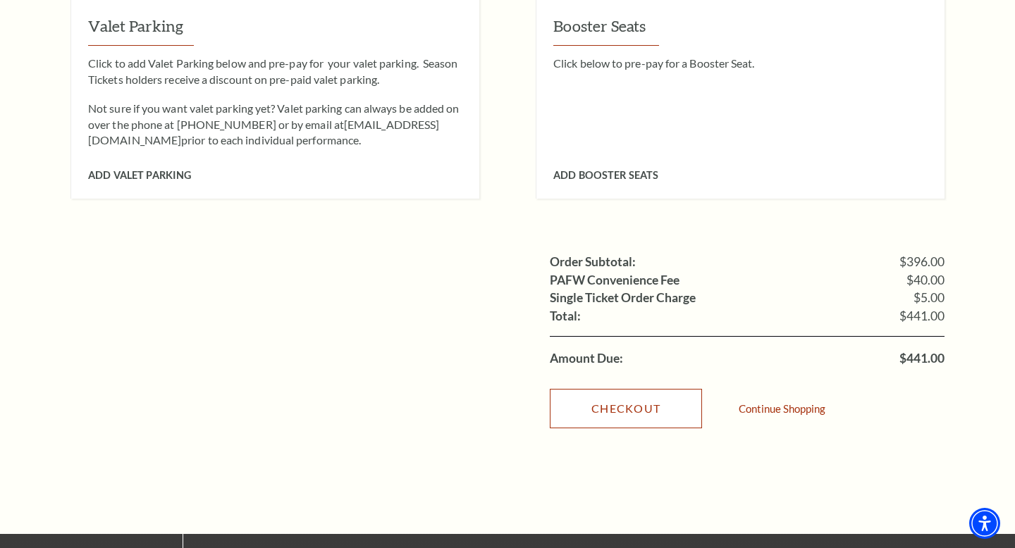
click at [577, 389] on link "Checkout" at bounding box center [626, 408] width 152 height 39
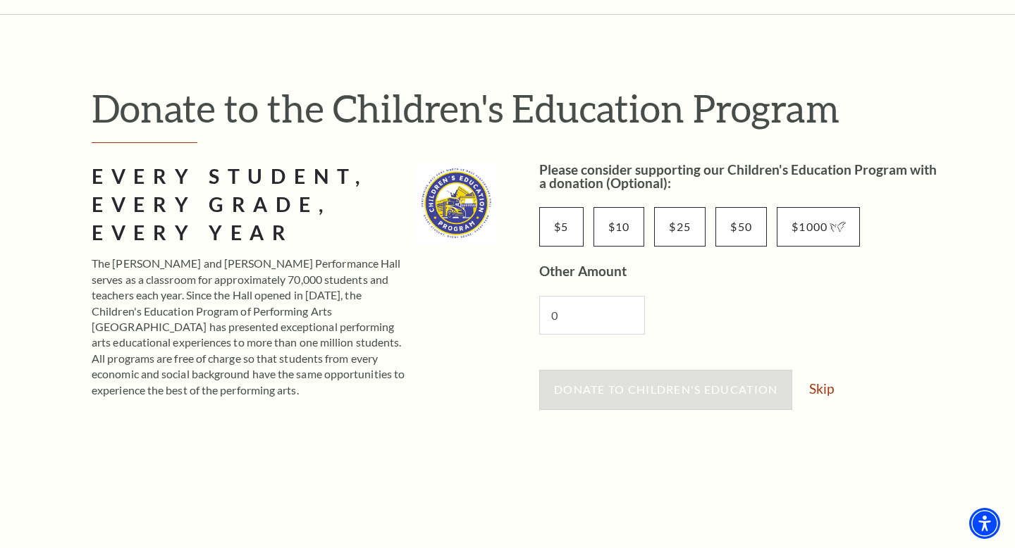
scroll to position [111, 0]
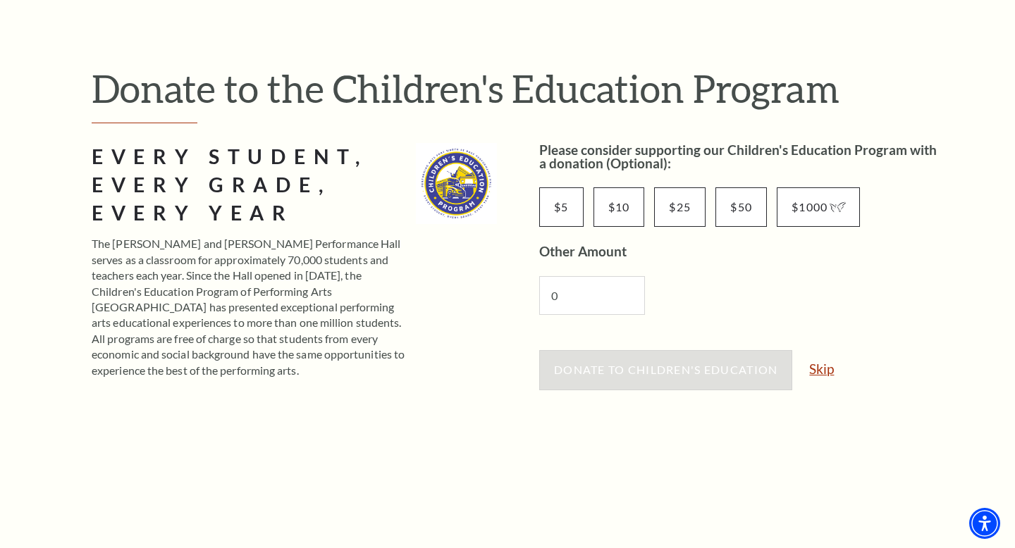
click at [830, 370] on link "Skip" at bounding box center [821, 368] width 25 height 13
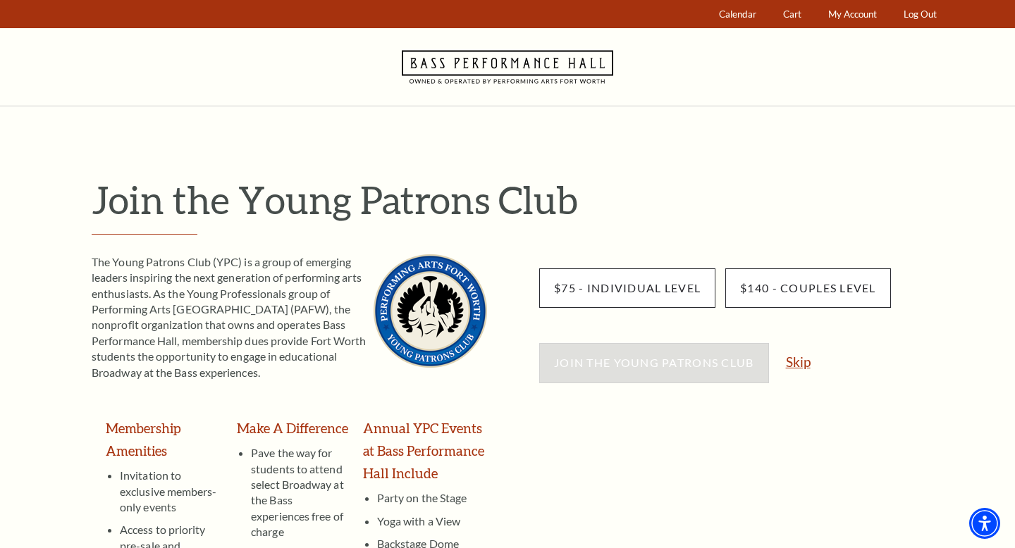
click at [801, 363] on link "Skip" at bounding box center [798, 361] width 25 height 13
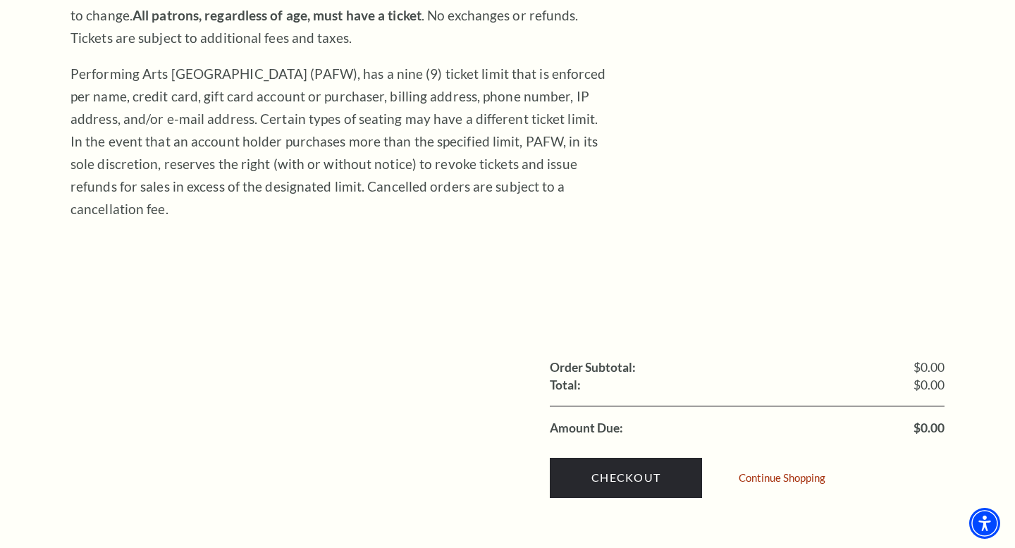
scroll to position [293, 0]
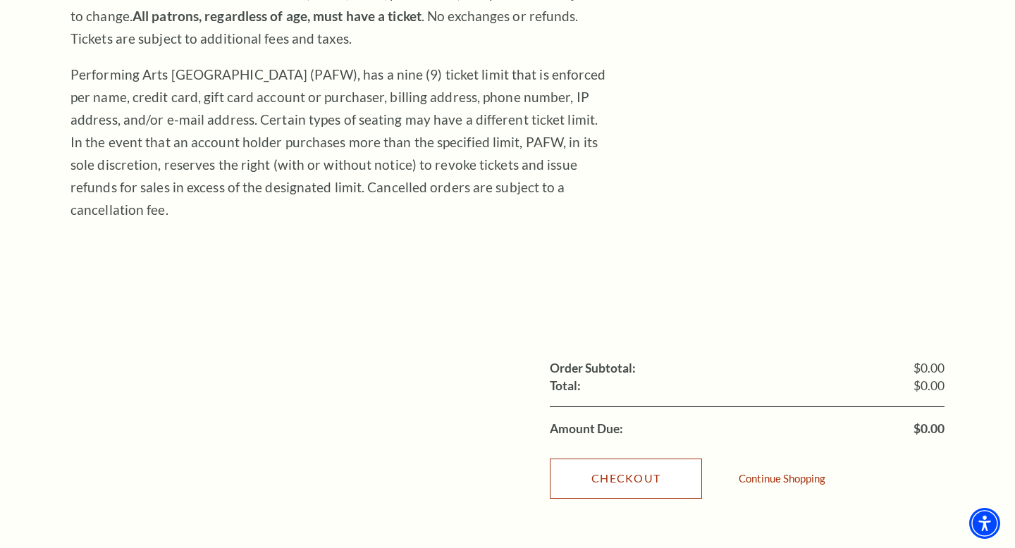
click at [577, 459] on link "Checkout" at bounding box center [626, 478] width 152 height 39
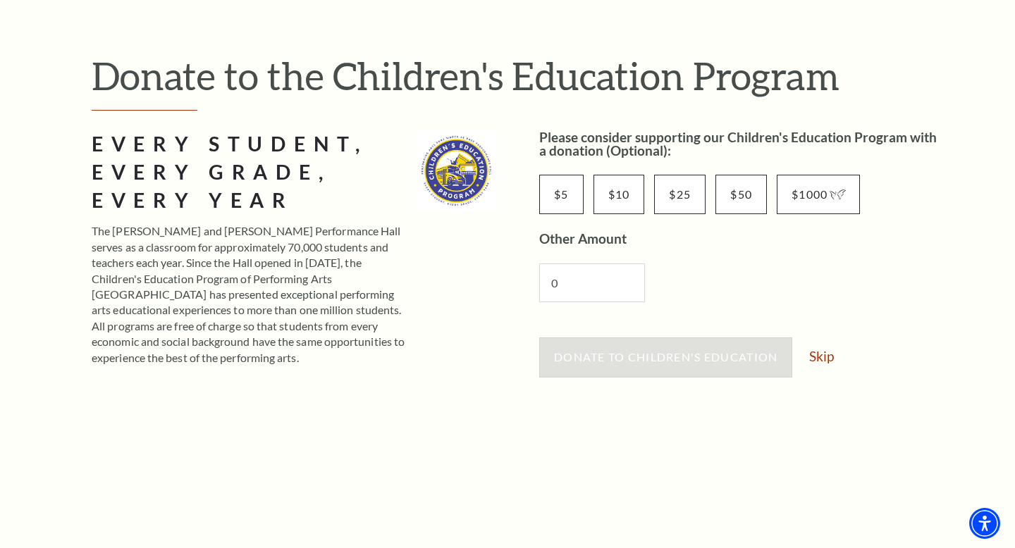
scroll to position [149, 0]
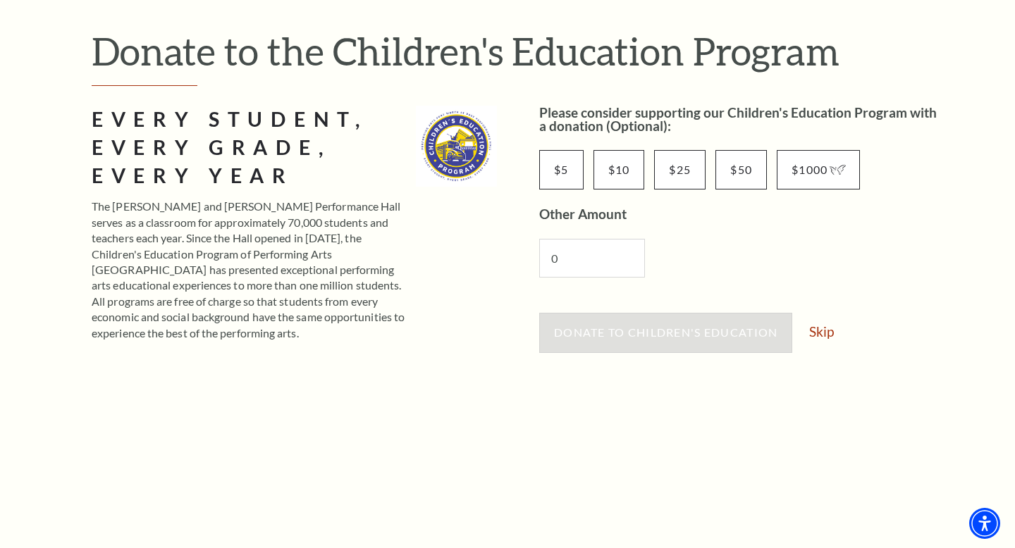
click at [824, 341] on div "Donate to Children's Education Skip" at bounding box center [741, 340] width 405 height 54
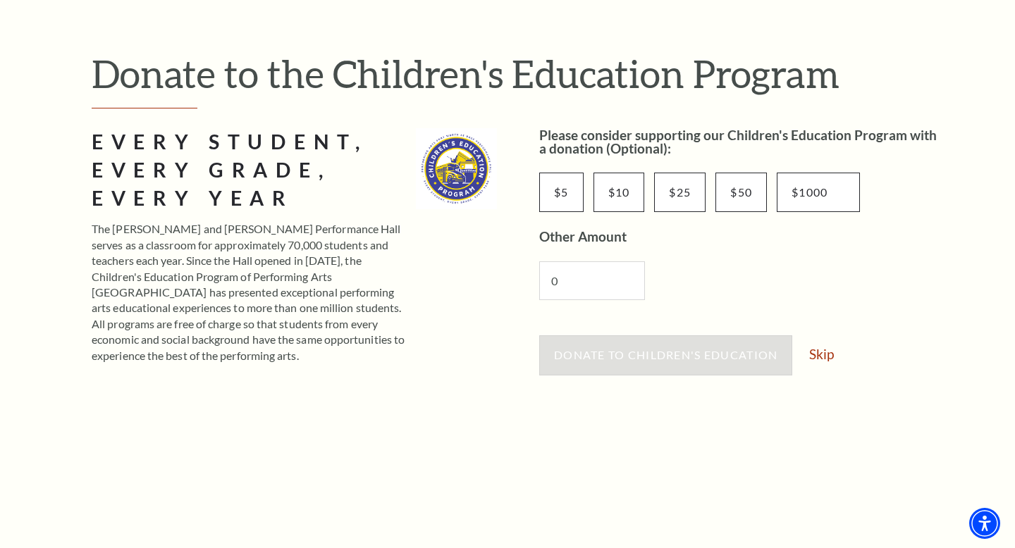
scroll to position [122, 0]
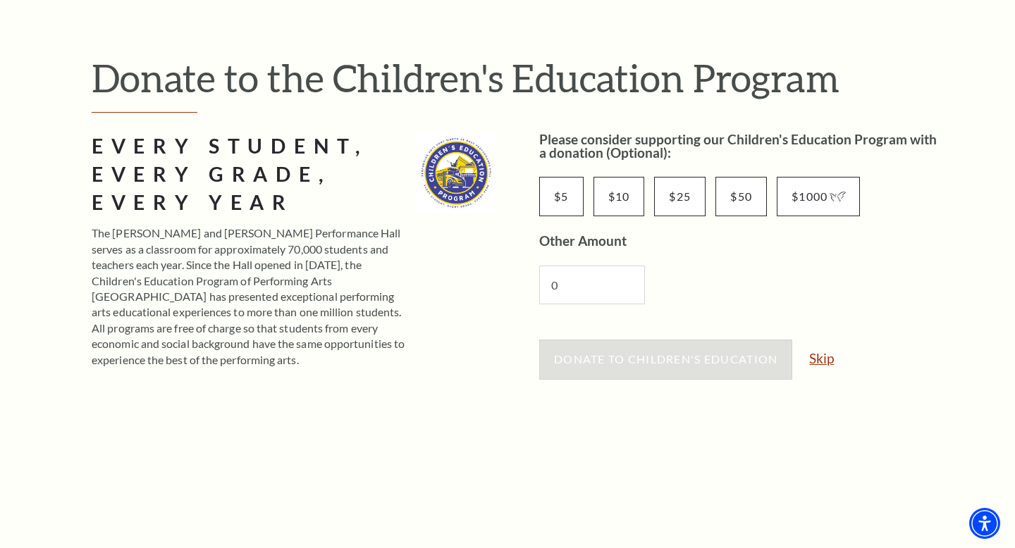
click at [819, 363] on link "Skip" at bounding box center [821, 358] width 25 height 13
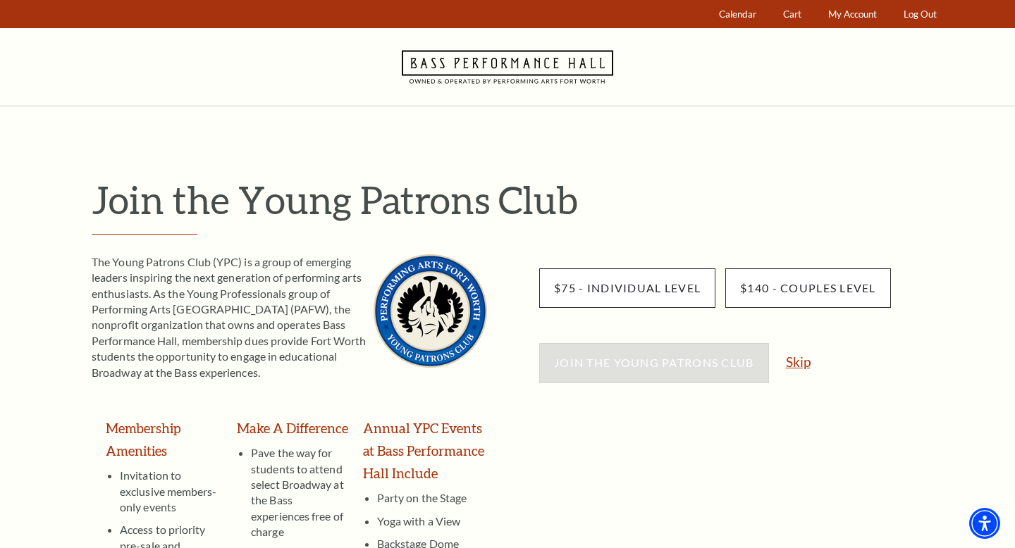
click at [791, 360] on link "Skip" at bounding box center [798, 361] width 25 height 13
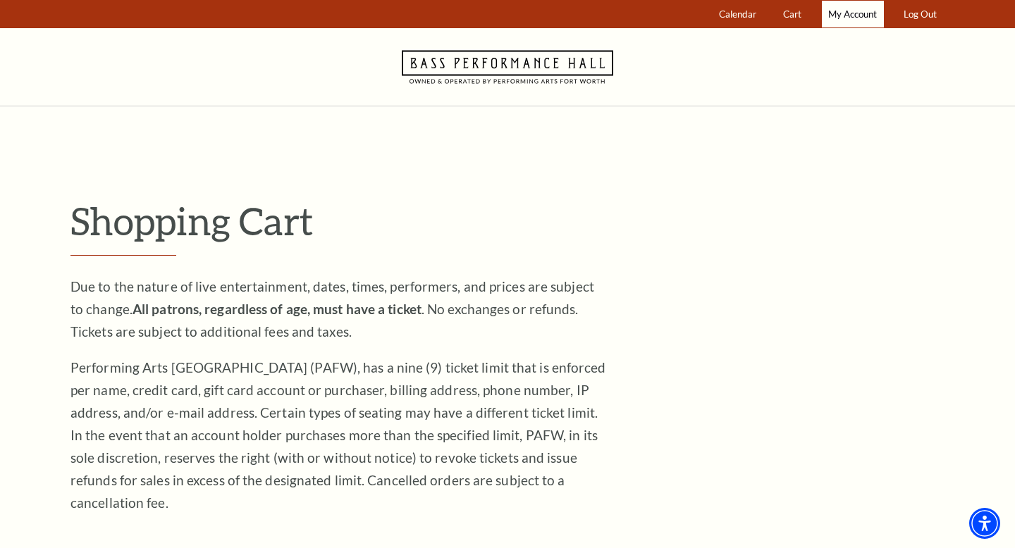
click at [842, 16] on span "My Account" at bounding box center [852, 13] width 49 height 11
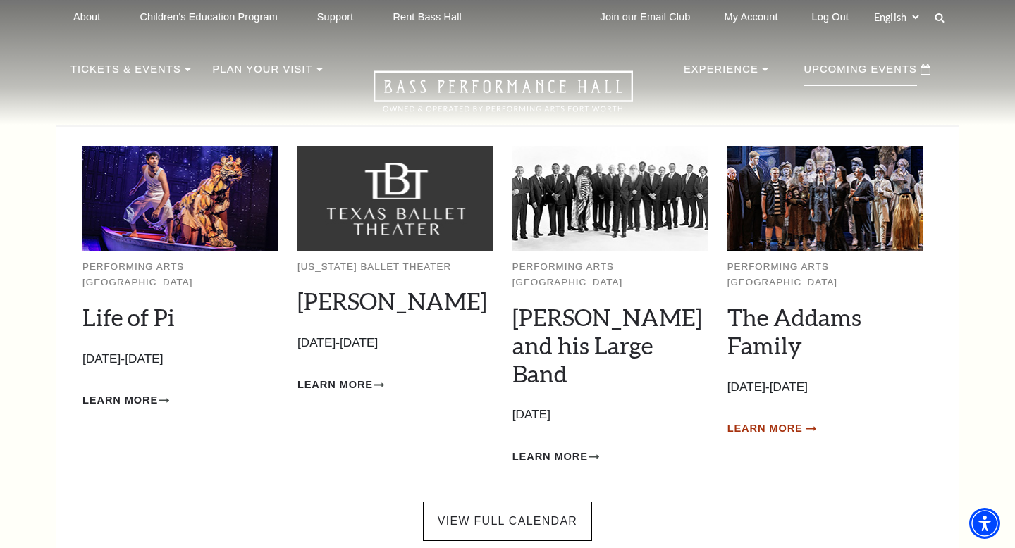
click at [760, 420] on span "Learn More" at bounding box center [765, 429] width 75 height 18
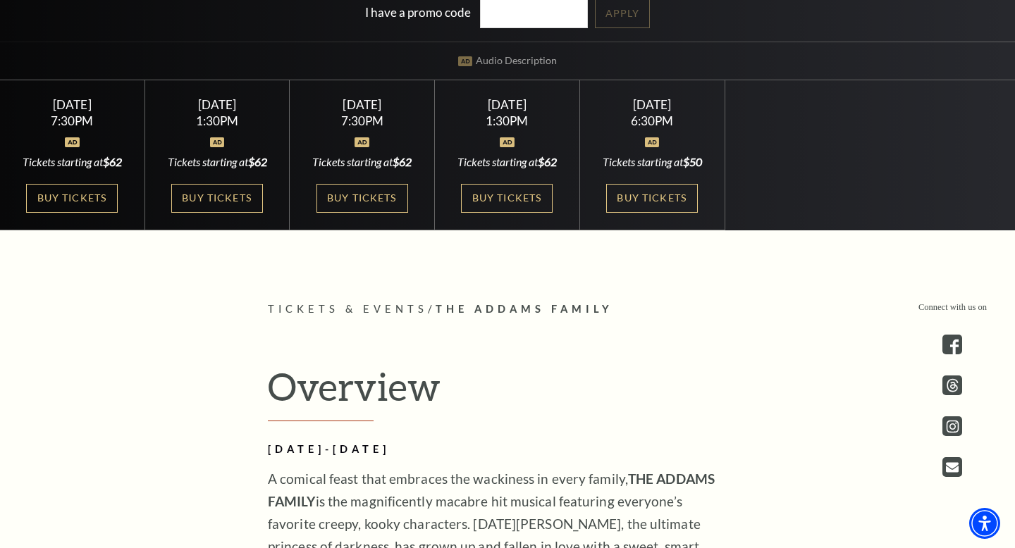
scroll to position [446, 0]
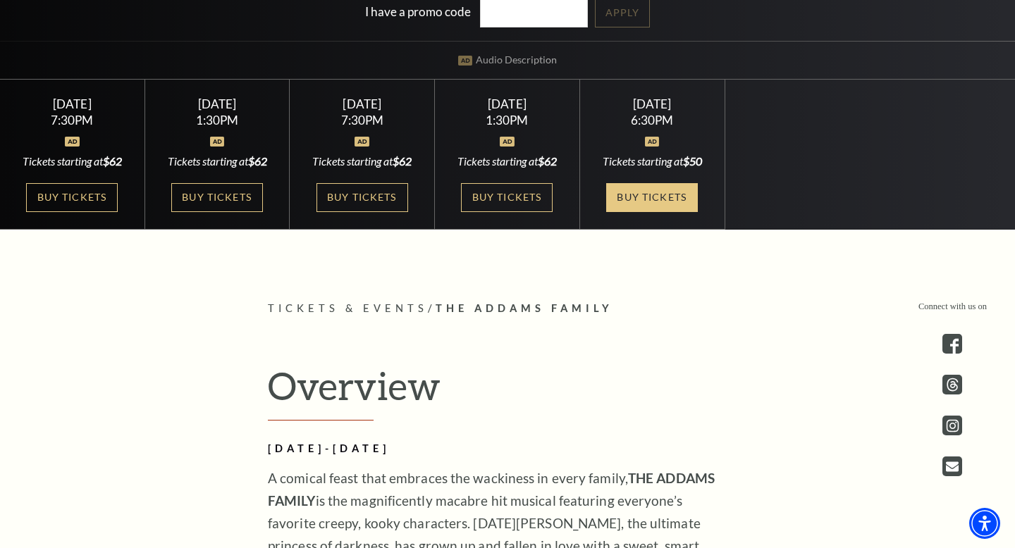
click at [658, 197] on link "Buy Tickets" at bounding box center [652, 197] width 92 height 29
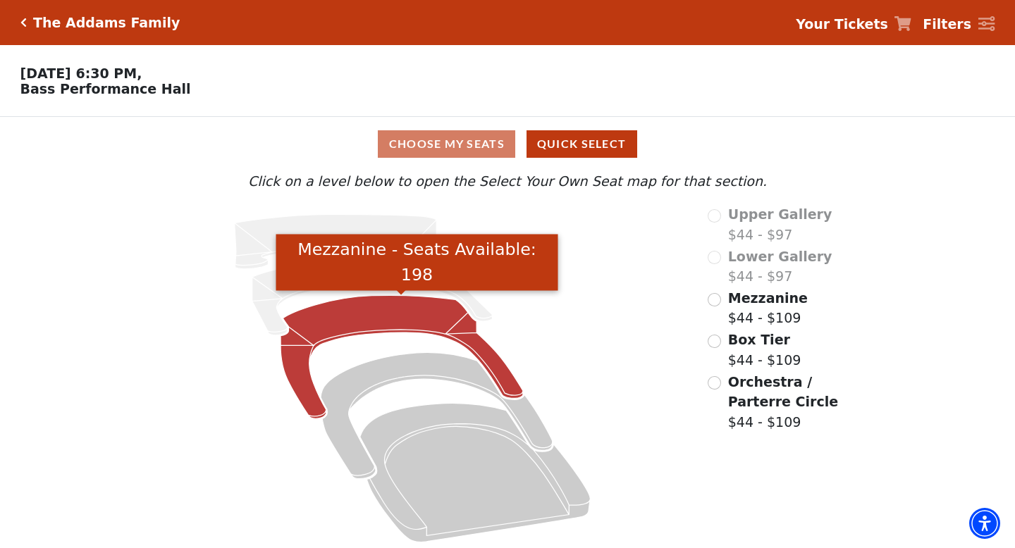
click at [350, 321] on icon "Mezzanine - Seats Available: 198" at bounding box center [402, 356] width 243 height 123
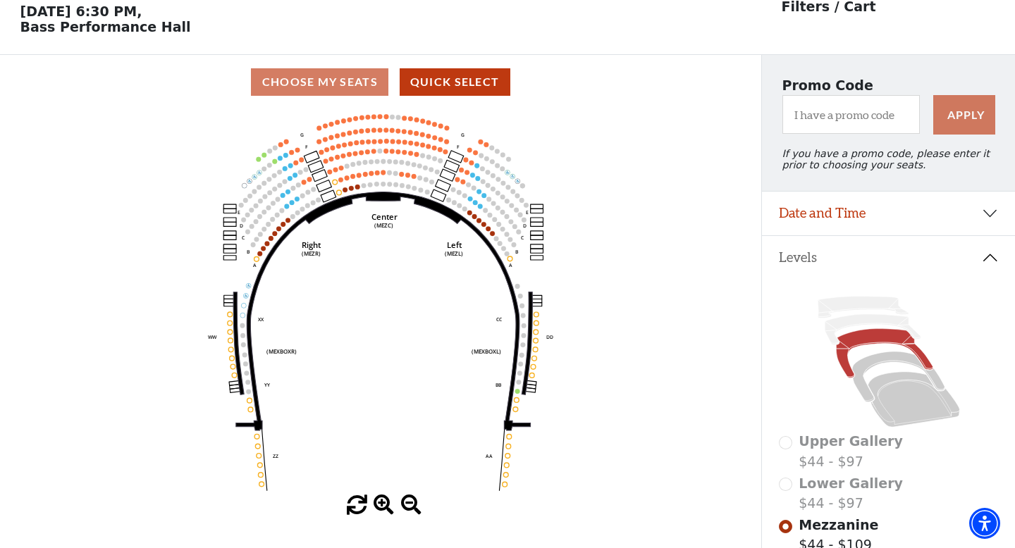
scroll to position [65, 0]
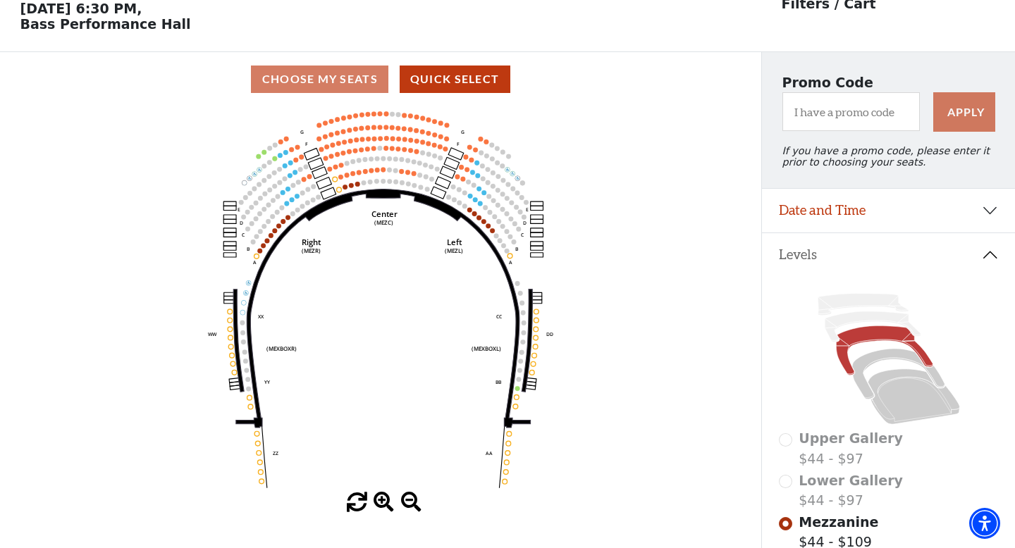
click at [468, 212] on use "Seat Selected" at bounding box center [470, 210] width 6 height 6
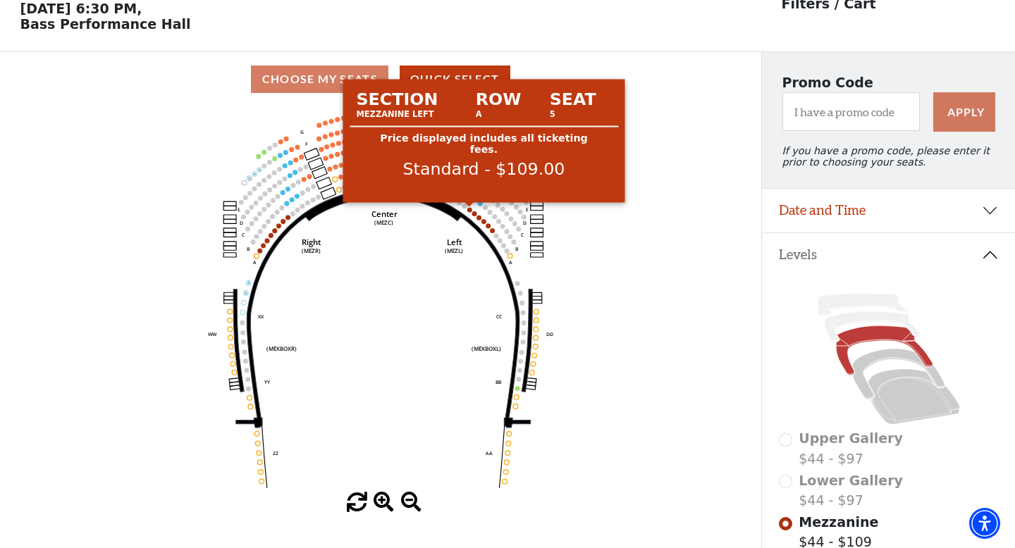
click at [469, 211] on circle at bounding box center [469, 209] width 5 height 5
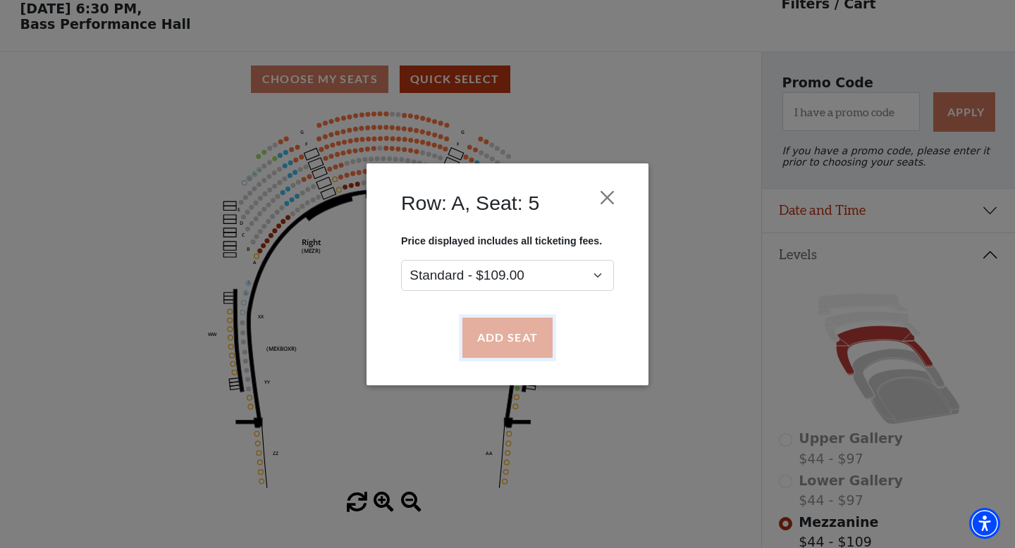
click at [499, 341] on button "Add Seat" at bounding box center [507, 337] width 90 height 39
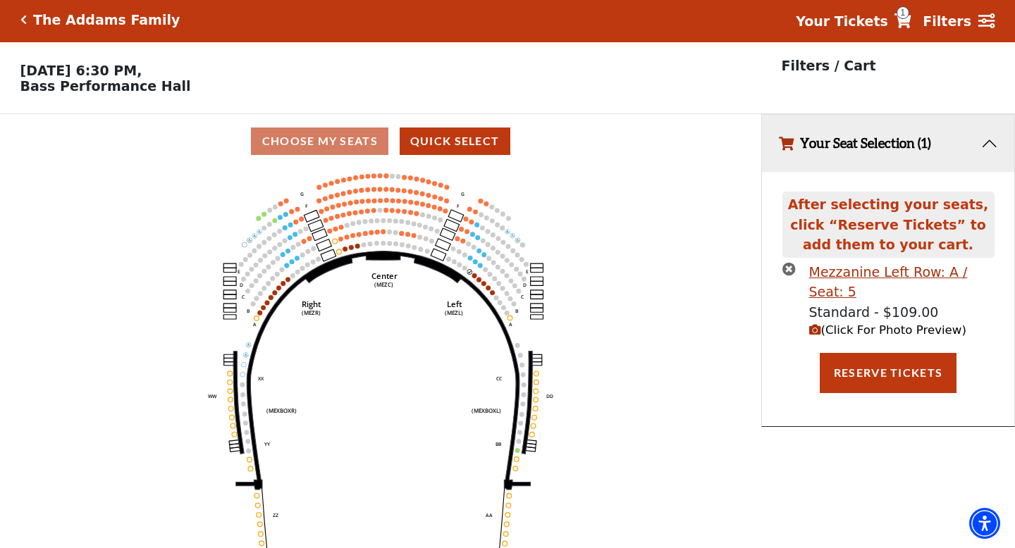
scroll to position [0, 0]
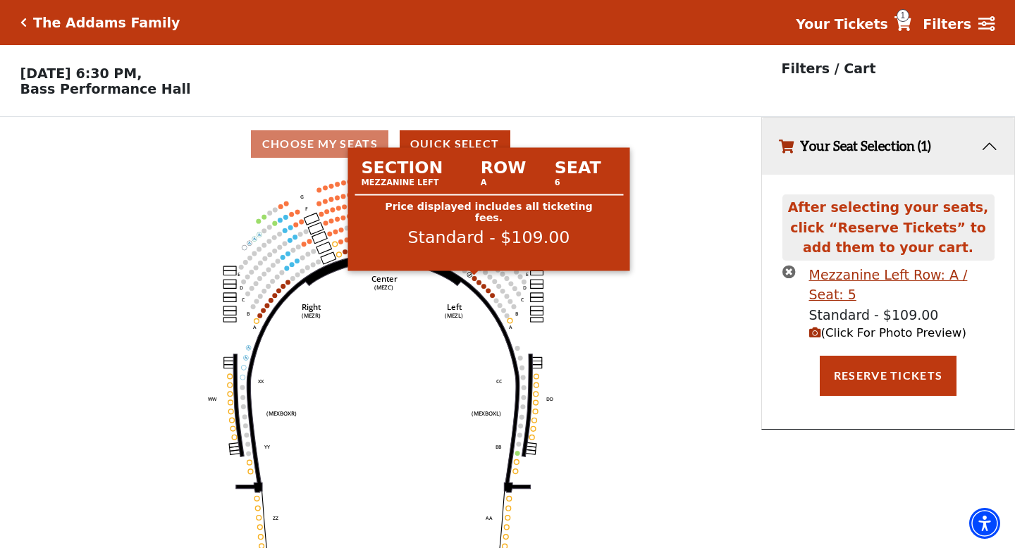
click at [474, 278] on circle at bounding box center [474, 278] width 5 height 5
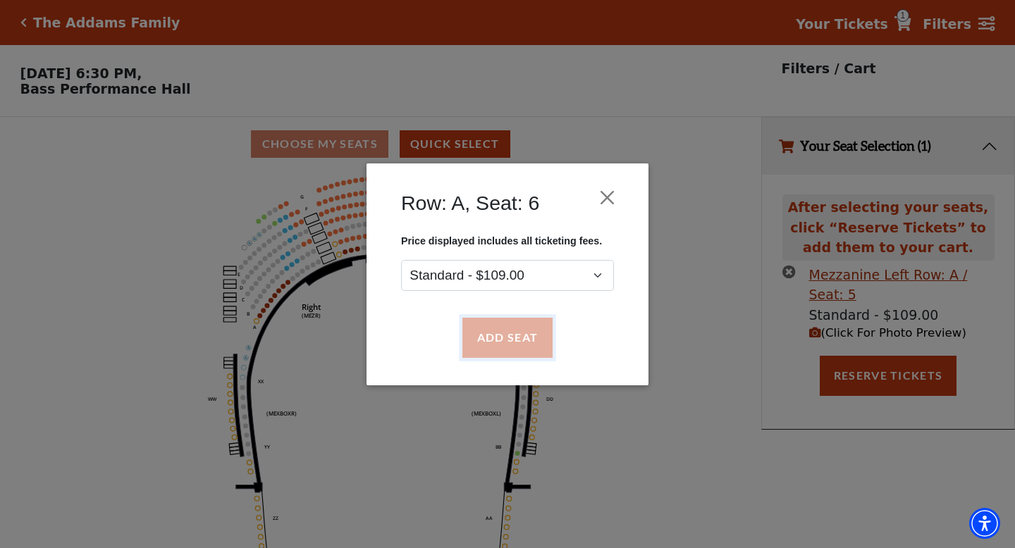
click at [493, 348] on button "Add Seat" at bounding box center [507, 337] width 90 height 39
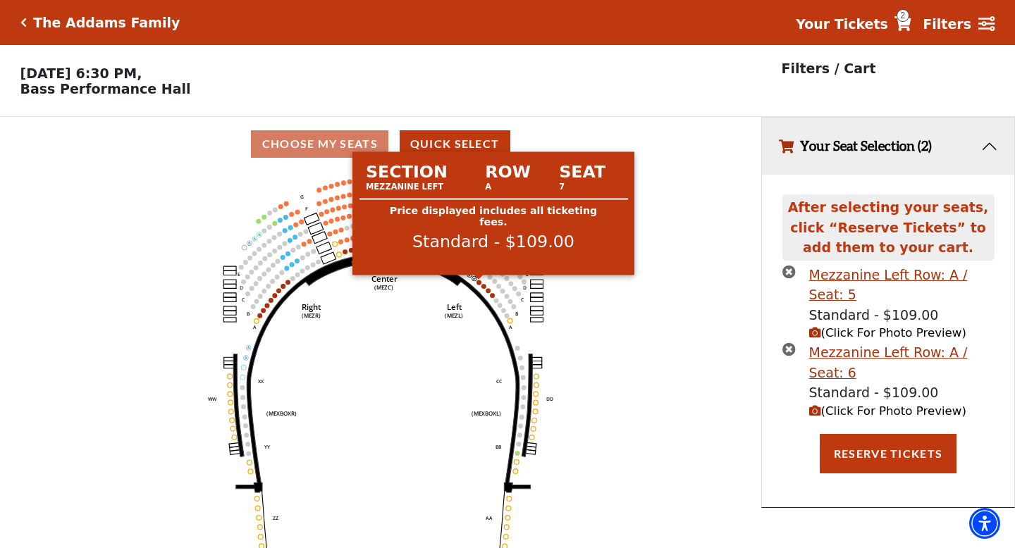
click at [479, 283] on circle at bounding box center [479, 282] width 5 height 5
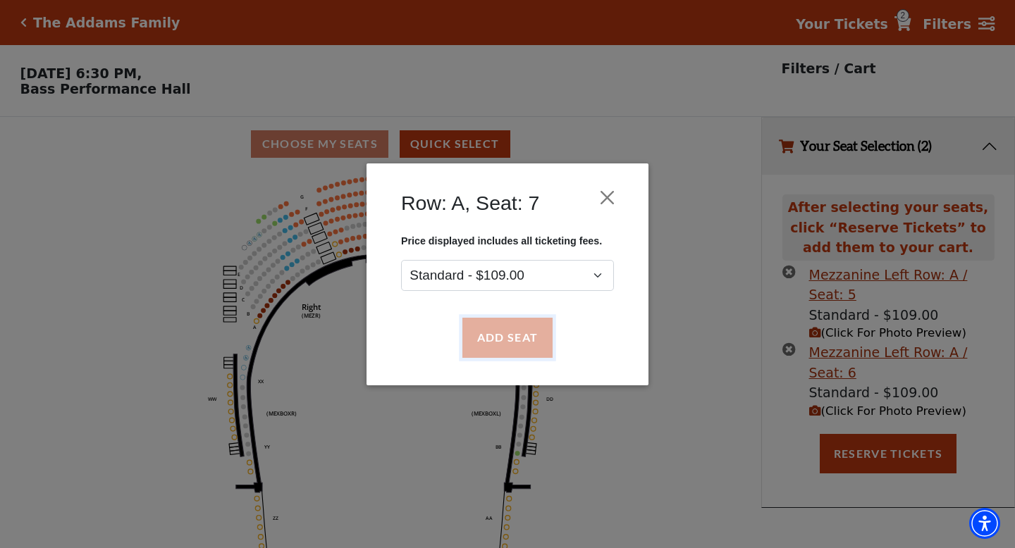
click at [492, 352] on button "Add Seat" at bounding box center [507, 337] width 90 height 39
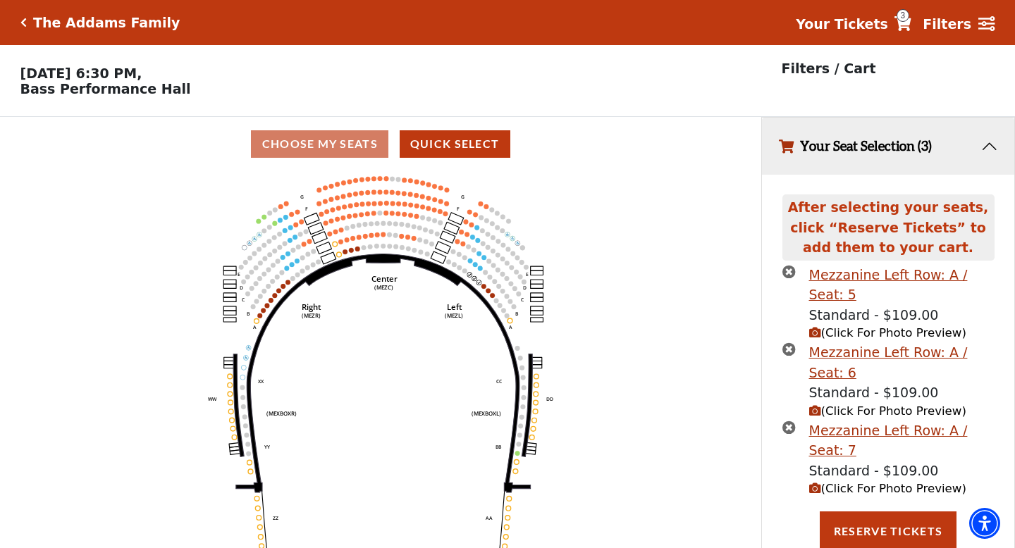
scroll to position [4, 0]
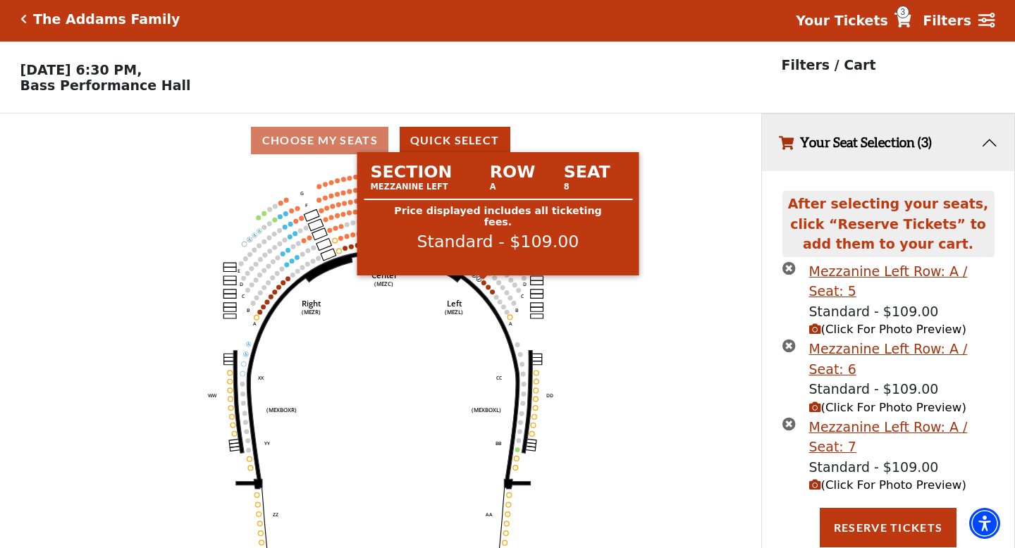
click at [484, 284] on circle at bounding box center [483, 283] width 5 height 5
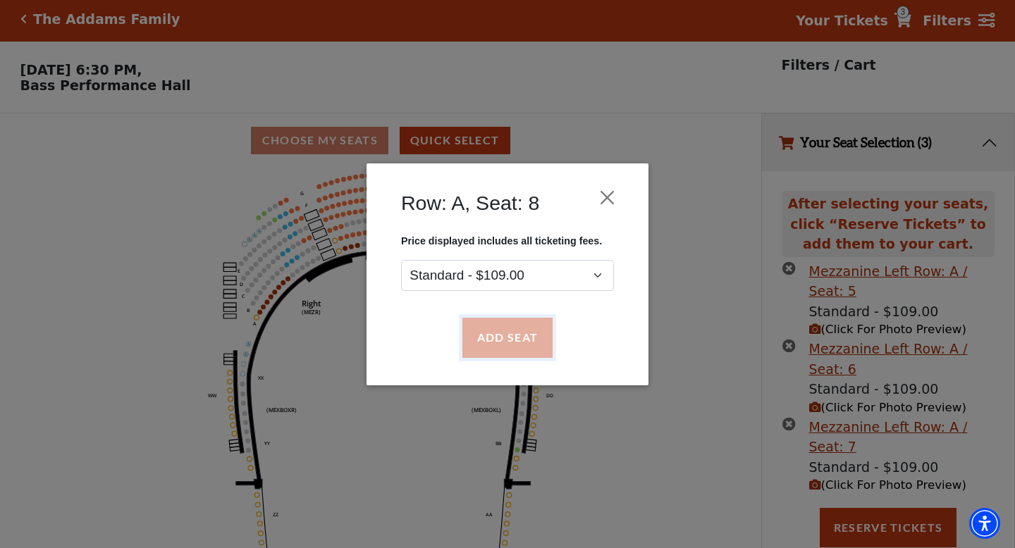
click at [477, 333] on button "Add Seat" at bounding box center [507, 337] width 90 height 39
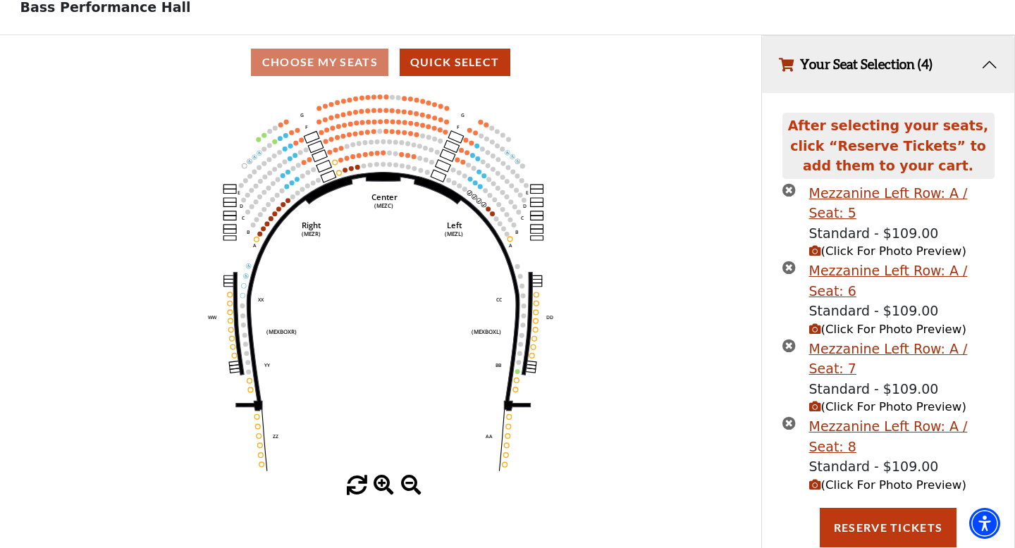
scroll to position [116, 0]
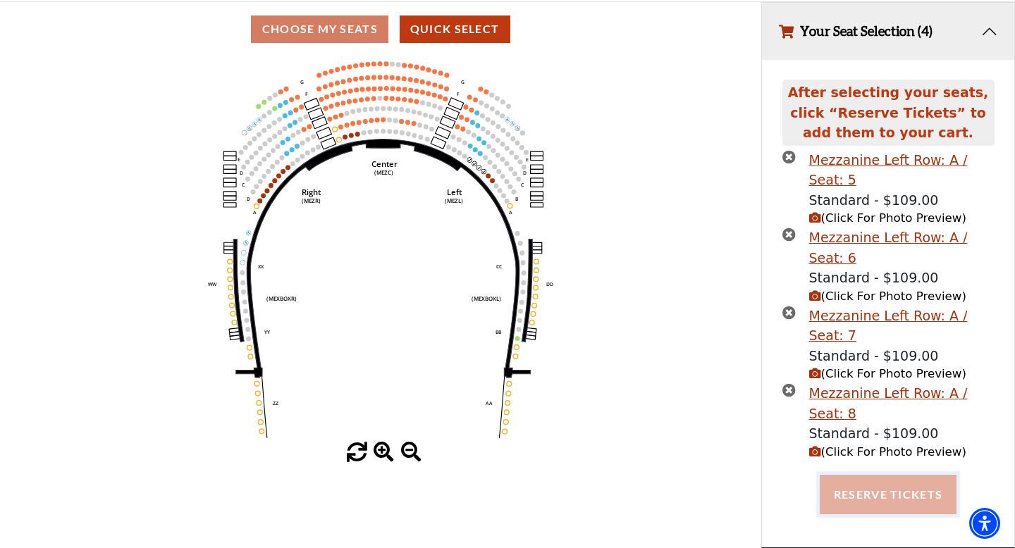
click at [845, 491] on button "Reserve Tickets" at bounding box center [888, 494] width 137 height 39
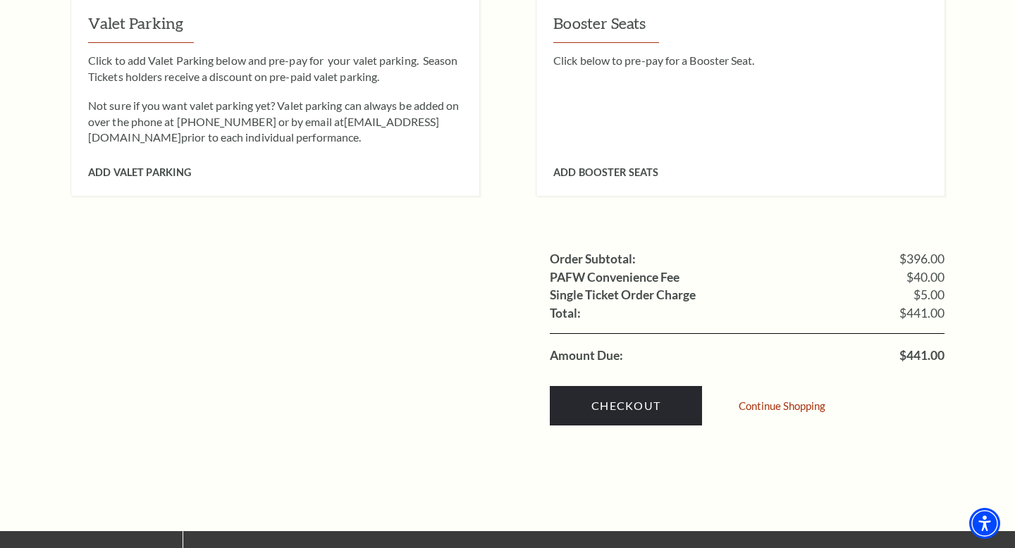
scroll to position [1376, 0]
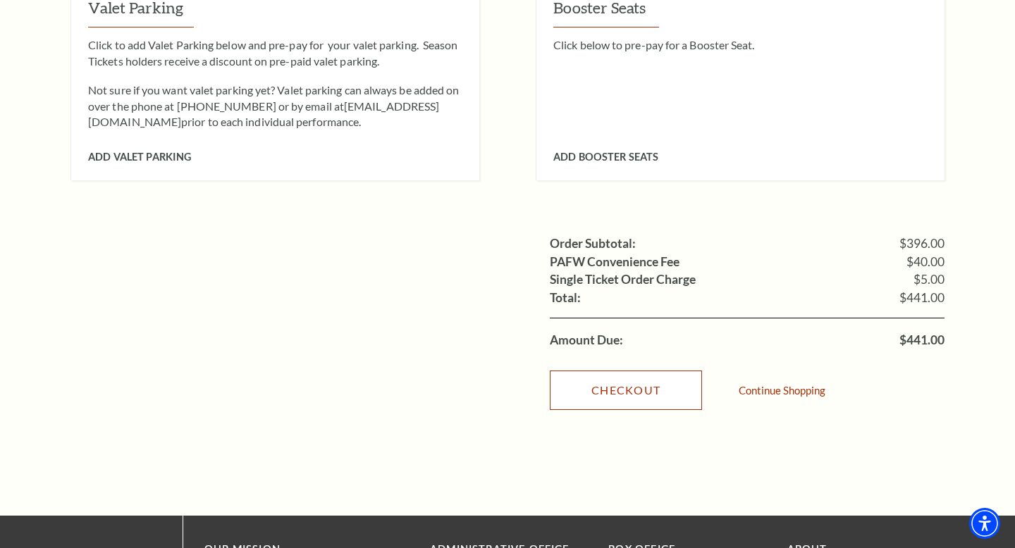
click at [611, 371] on link "Checkout" at bounding box center [626, 390] width 152 height 39
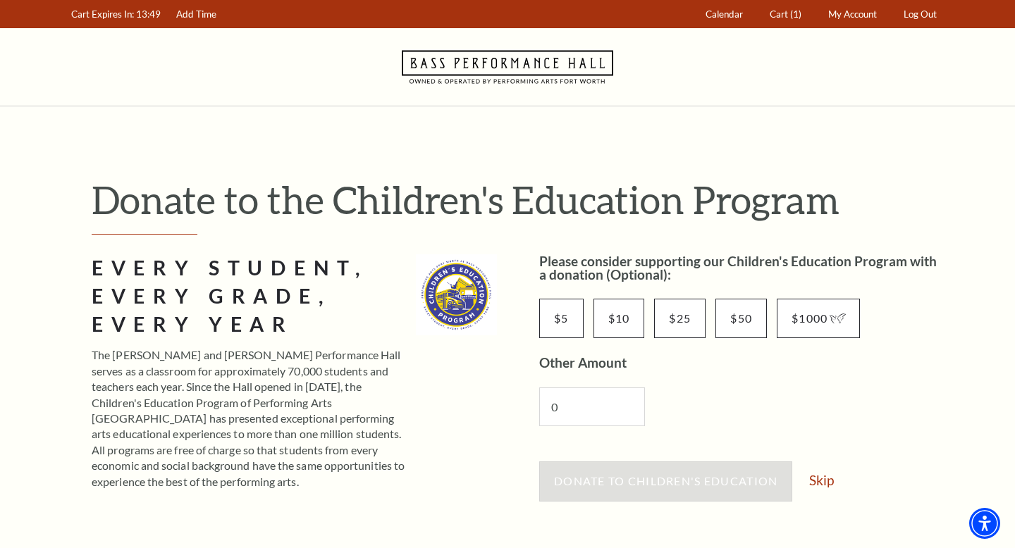
click at [809, 484] on div "Donate to Children's Education Skip" at bounding box center [741, 489] width 405 height 54
click at [822, 484] on link "Skip" at bounding box center [821, 480] width 25 height 13
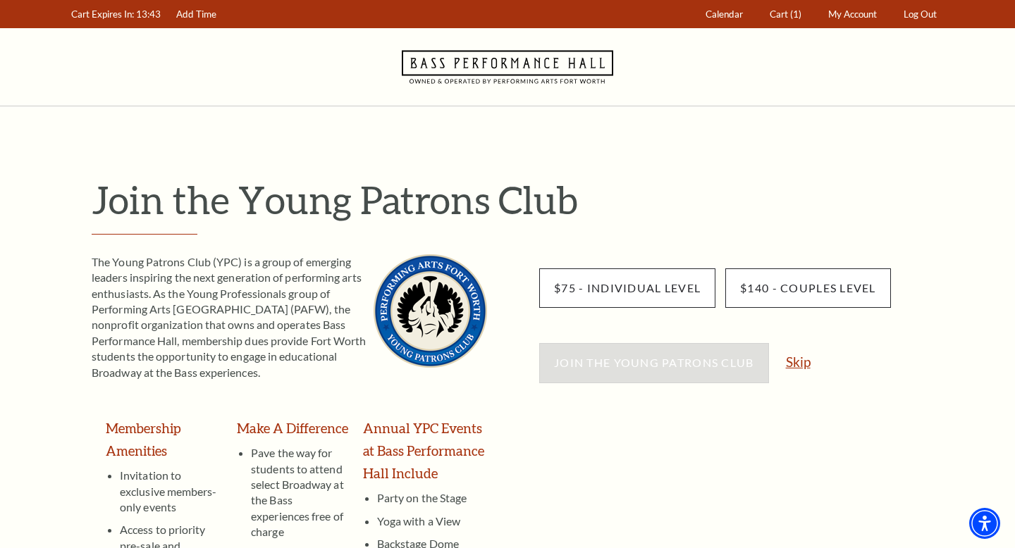
click at [808, 366] on link "Skip" at bounding box center [798, 361] width 25 height 13
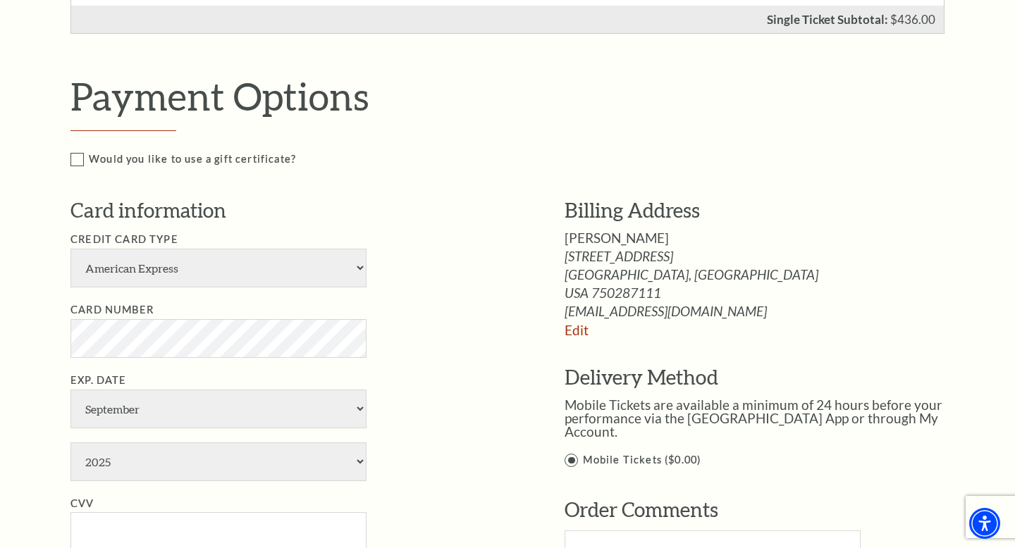
scroll to position [713, 0]
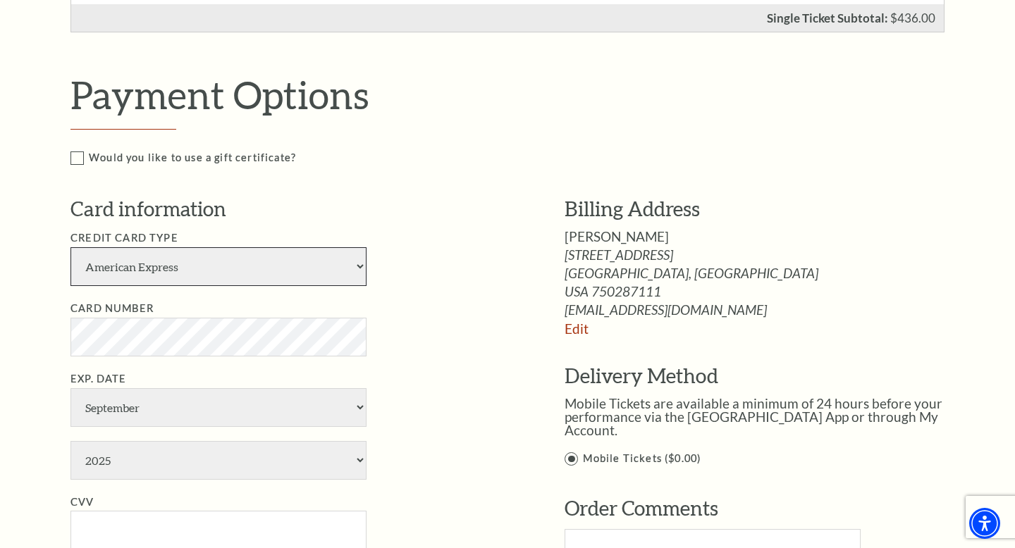
click at [342, 257] on select "American Express Visa Master Card Discover" at bounding box center [218, 266] width 296 height 39
select select "24"
click at [70, 247] on select "American Express Visa Master Card Discover" at bounding box center [218, 266] width 296 height 39
click at [483, 293] on ul "Credit Card Type American Express Visa Master Card Discover Card Number Exp. Da…" at bounding box center [296, 425] width 452 height 391
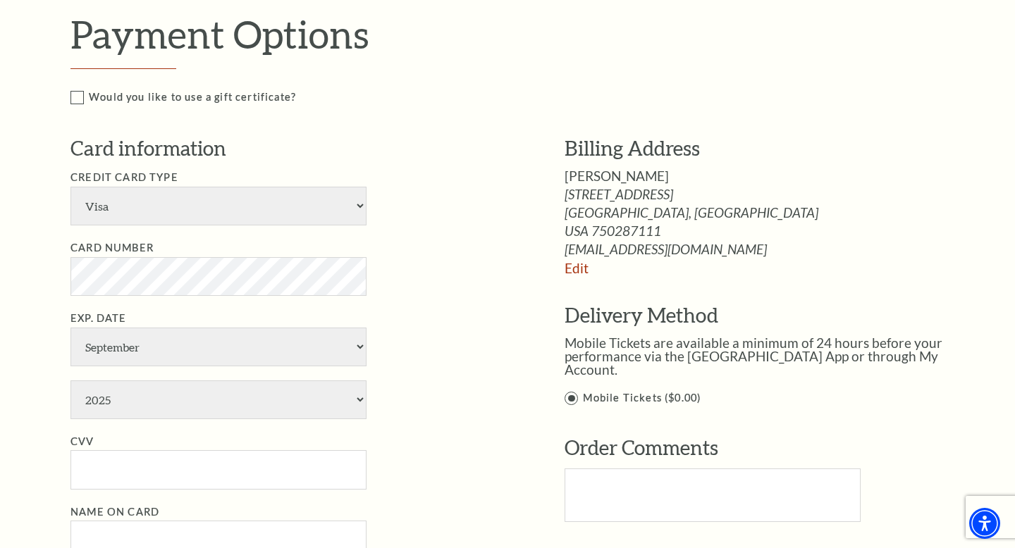
scroll to position [775, 0]
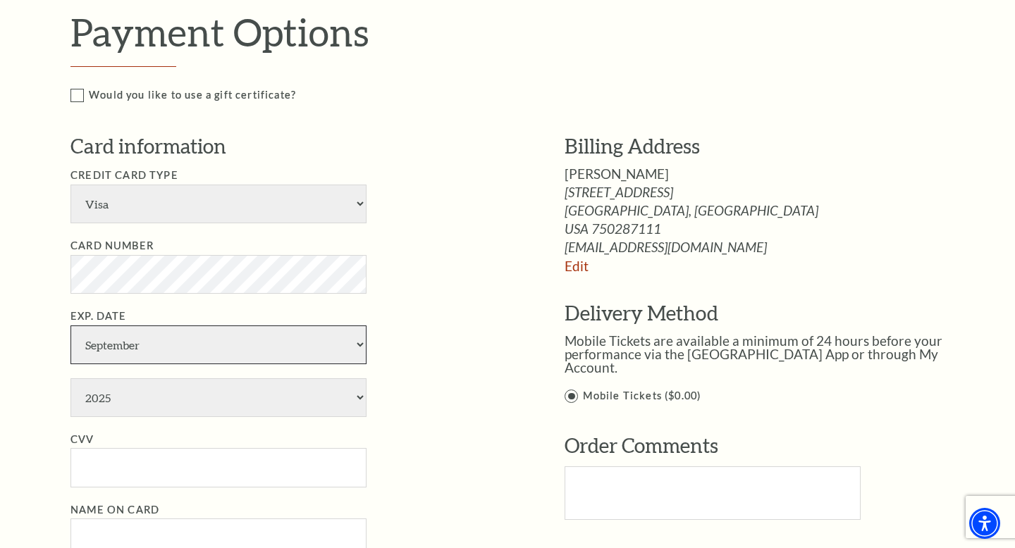
click at [246, 355] on select "January February March April May June July August September October November De…" at bounding box center [218, 345] width 296 height 39
select select "4"
click at [70, 326] on select "January February March April May June July August September October November De…" at bounding box center [218, 345] width 296 height 39
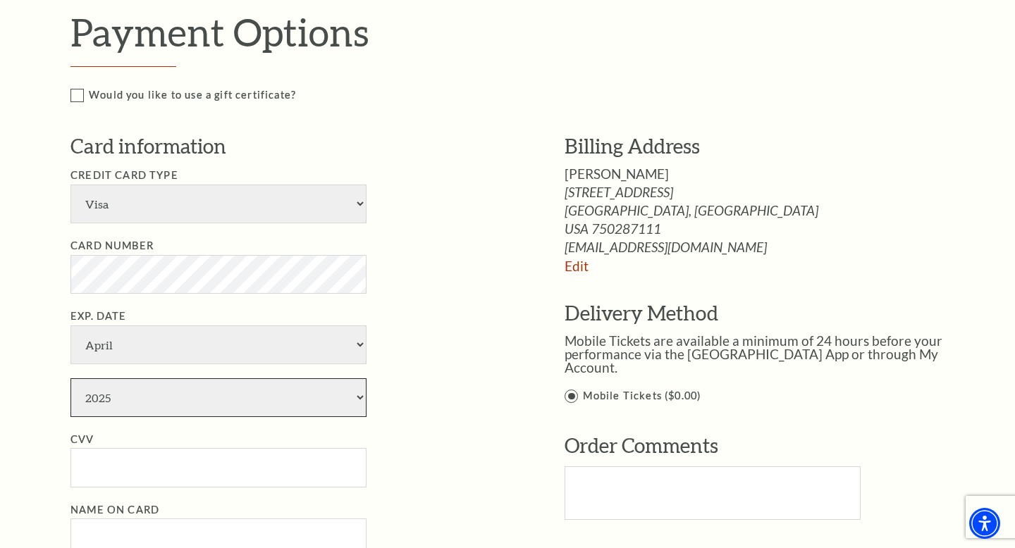
click at [173, 386] on select "2025 2026 2027 2028 2029 2030 2031 2032 2033 2034" at bounding box center [218, 398] width 296 height 39
select select "2027"
click at [70, 379] on select "2025 2026 2027 2028 2029 2030 2031 2032 2033 2034" at bounding box center [218, 398] width 296 height 39
click at [480, 417] on li "Exp. Date January February March April May June July August September October N…" at bounding box center [296, 362] width 452 height 109
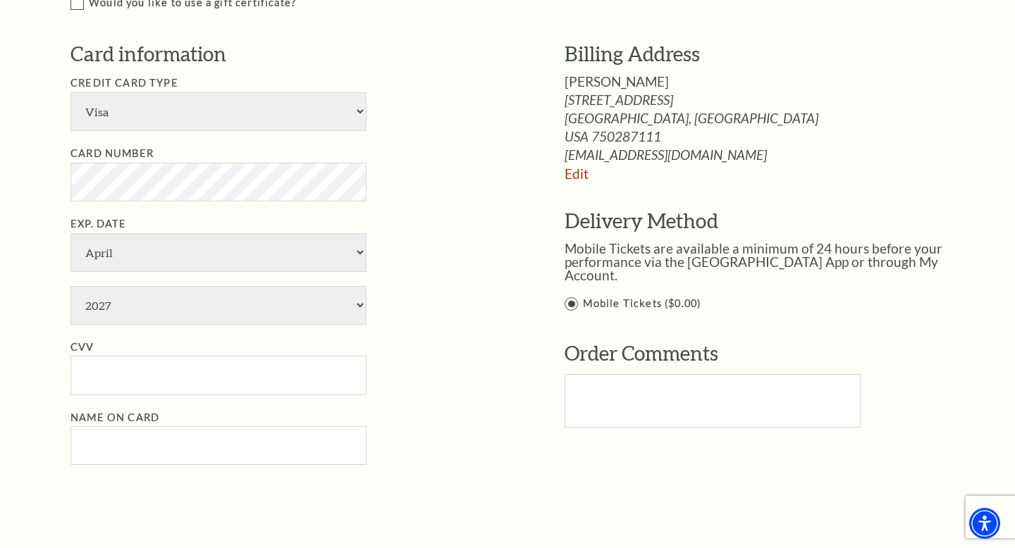
scroll to position [869, 0]
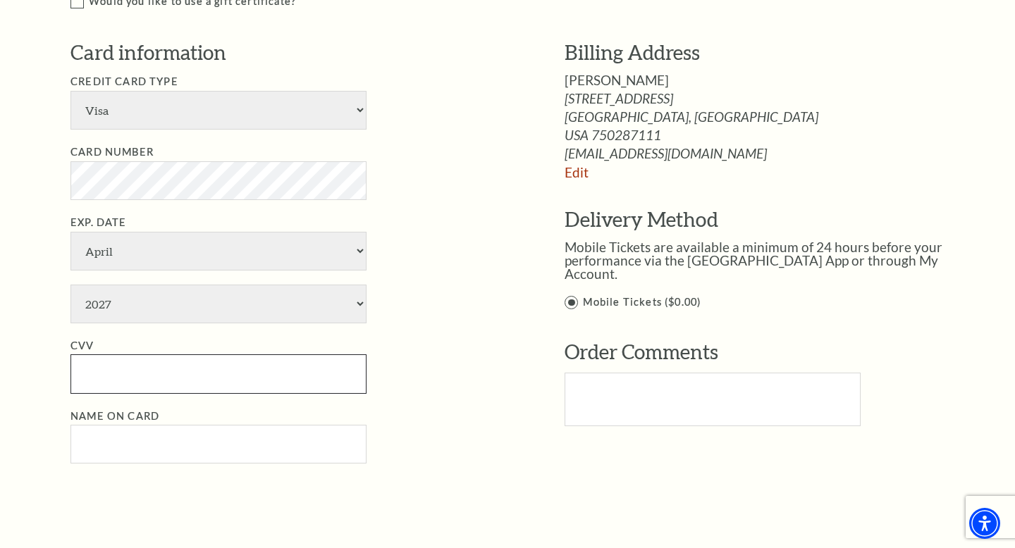
click at [301, 388] on input "CVV" at bounding box center [218, 374] width 296 height 39
type input "969"
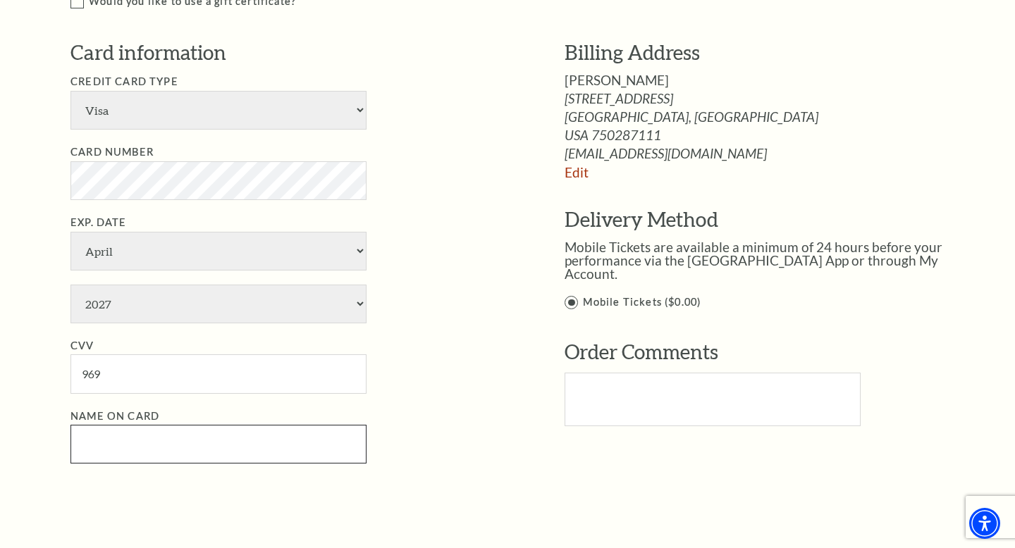
click at [259, 450] on input "Name on Card" at bounding box center [218, 444] width 296 height 39
type input "Emily Erdman"
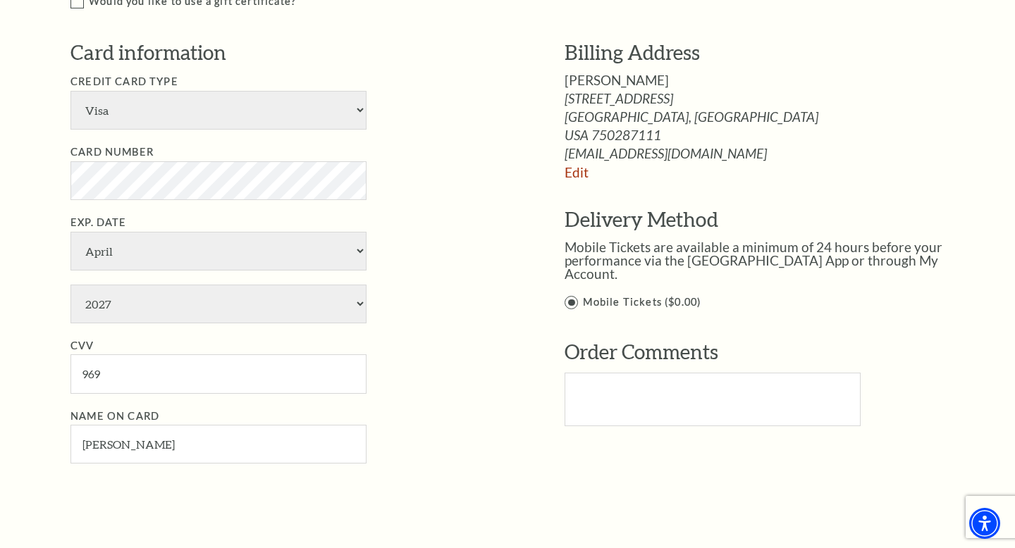
click at [409, 245] on li "Exp. Date January February March April May June July August September October N…" at bounding box center [296, 268] width 452 height 109
click at [577, 171] on link "Edit" at bounding box center [577, 172] width 24 height 16
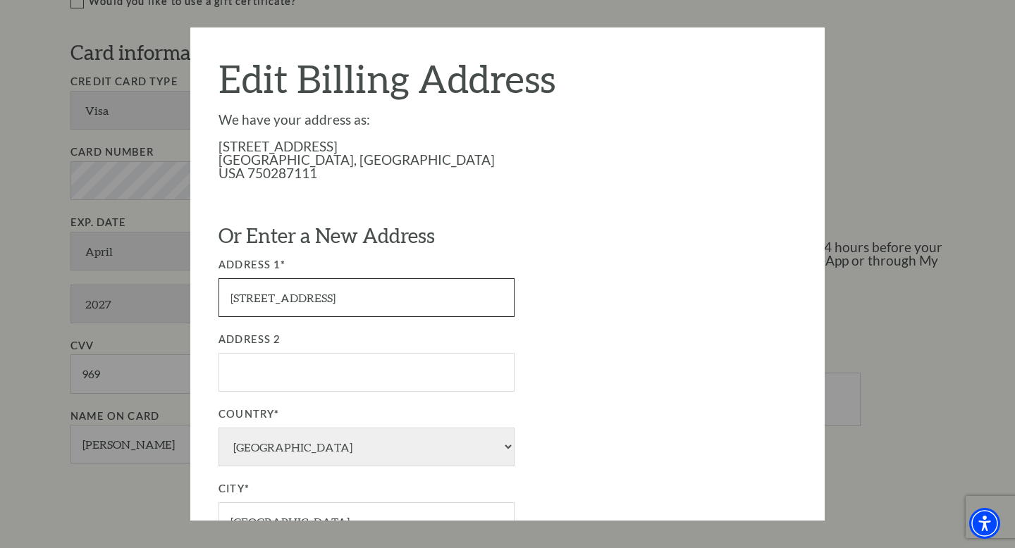
drag, startPoint x: 350, startPoint y: 307, endPoint x: 157, endPoint y: 295, distance: 193.5
click at [157, 295] on div "Payment Options Would you like to use a gift certificate? Gift Certificate Numb…" at bounding box center [522, 210] width 904 height 590
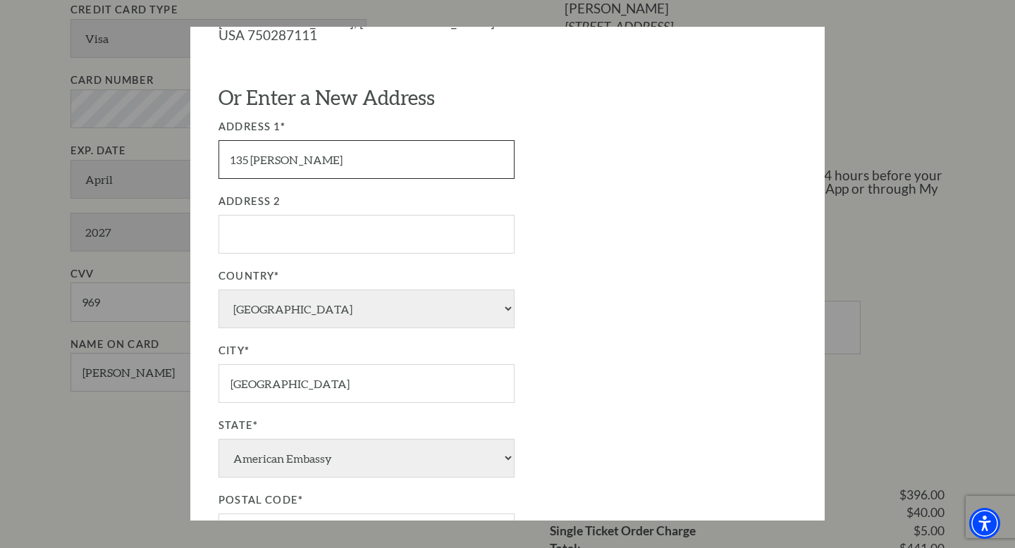
scroll to position [192, 0]
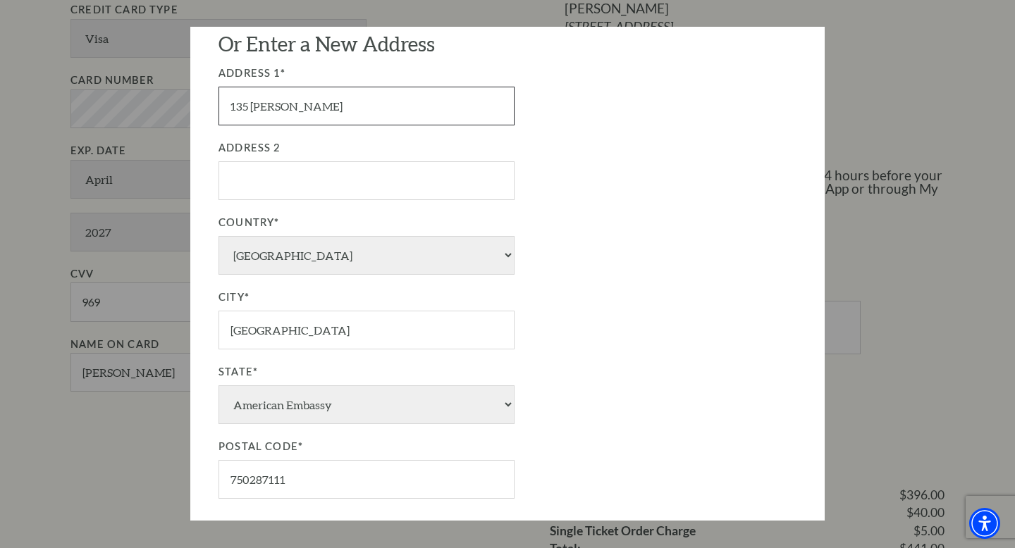
type input "135 Sims"
drag, startPoint x: 210, startPoint y: 331, endPoint x: 188, endPoint y: 330, distance: 22.6
click at [188, 330] on div "Payment Options Would you like to use a gift certificate? Gift Certificate Numb…" at bounding box center [522, 138] width 904 height 590
type input "Waxahachie"
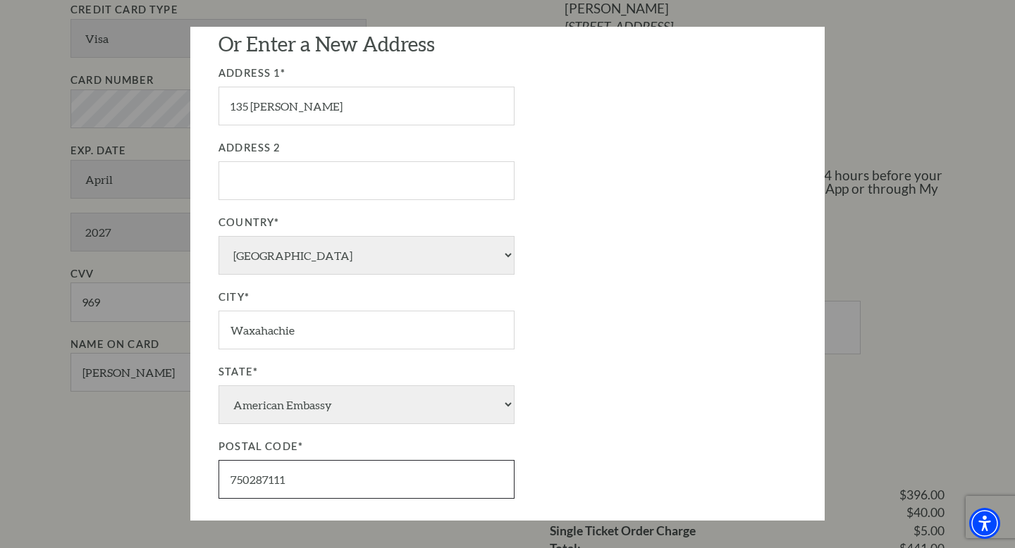
drag, startPoint x: 316, startPoint y: 489, endPoint x: 201, endPoint y: 478, distance: 115.4
click at [201, 478] on div "Edit Billing Address We have your address as: 629 Aspen Way Flower Mound, TX US…" at bounding box center [507, 273] width 634 height 493
type input "75167"
click at [679, 308] on div "We have your address as: 629 Aspen Way Flower Mound, TX USA 750287111 Or Enter …" at bounding box center [508, 217] width 578 height 592
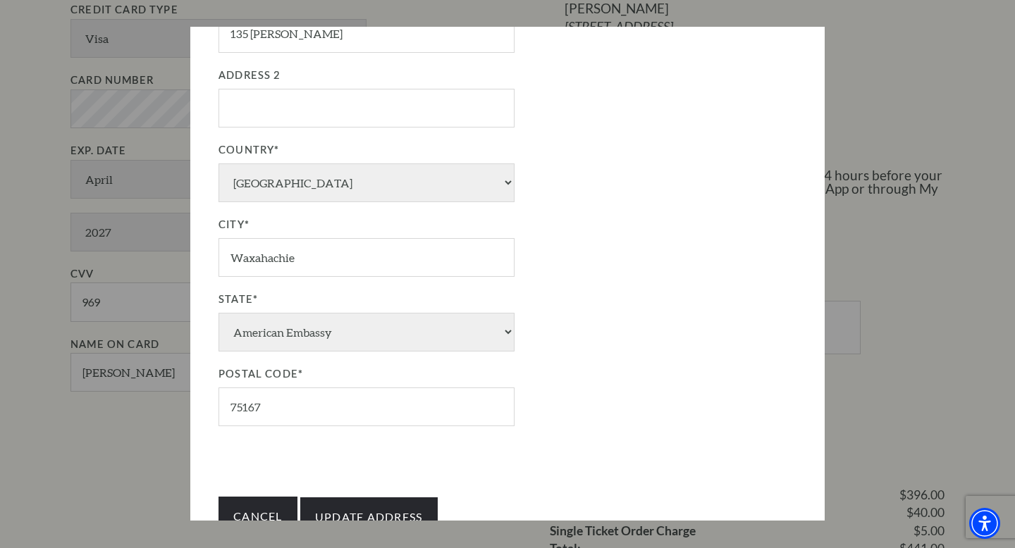
scroll to position [324, 0]
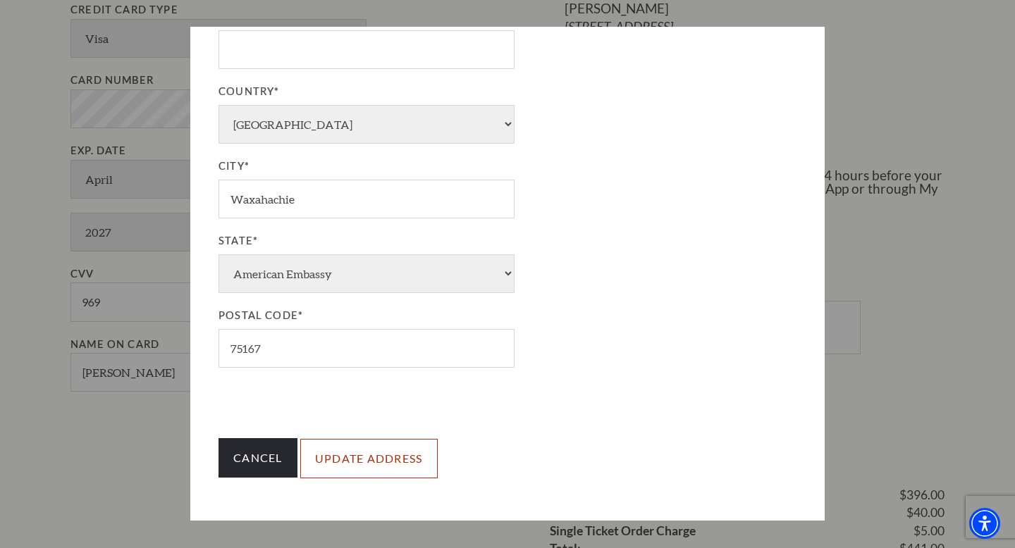
click at [361, 461] on input "Update Address" at bounding box center [368, 458] width 137 height 39
type input "Update Address"
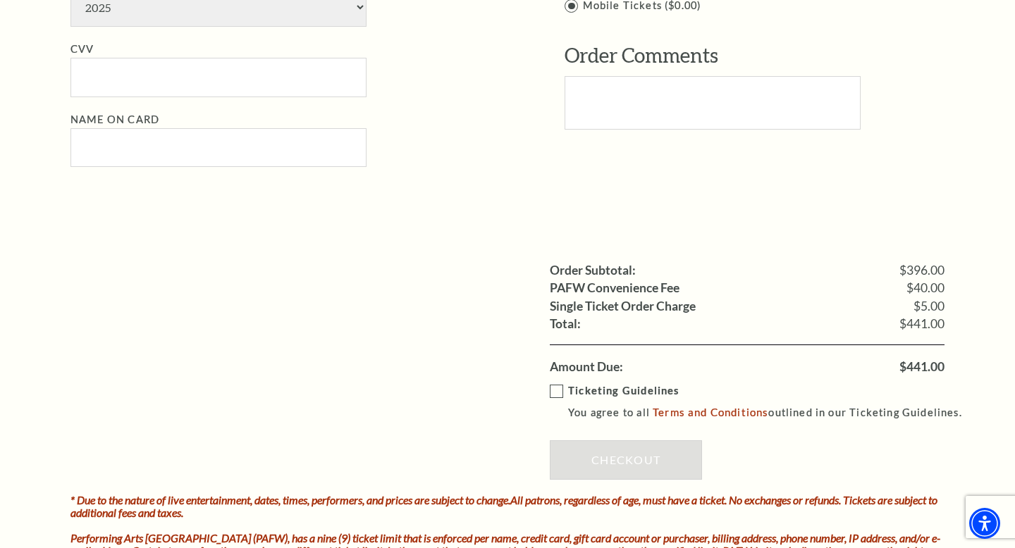
scroll to position [1403, 0]
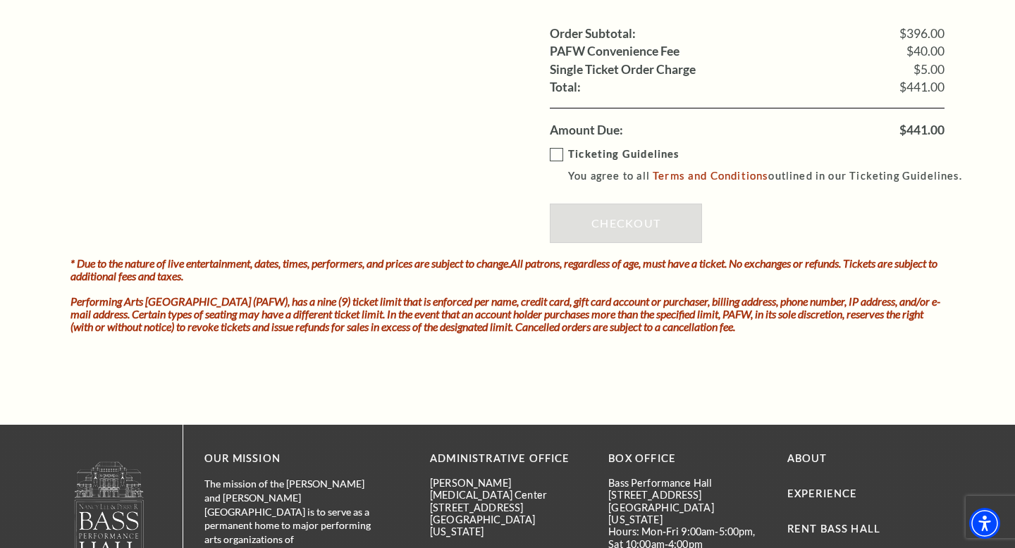
click at [556, 158] on label "Ticketing Guidelines You agree to all Terms and Conditions outlined in our Tick…" at bounding box center [762, 165] width 425 height 39
click at [0, 0] on input "Ticketing Guidelines You agree to all Terms and Conditions outlined in our Tick…" at bounding box center [0, 0] width 0 height 0
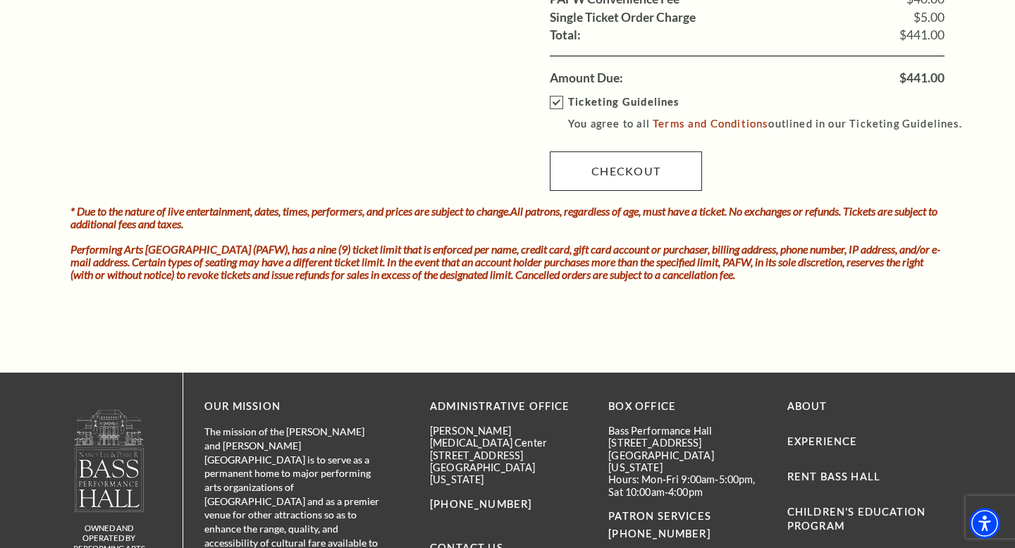
scroll to position [1482, 0]
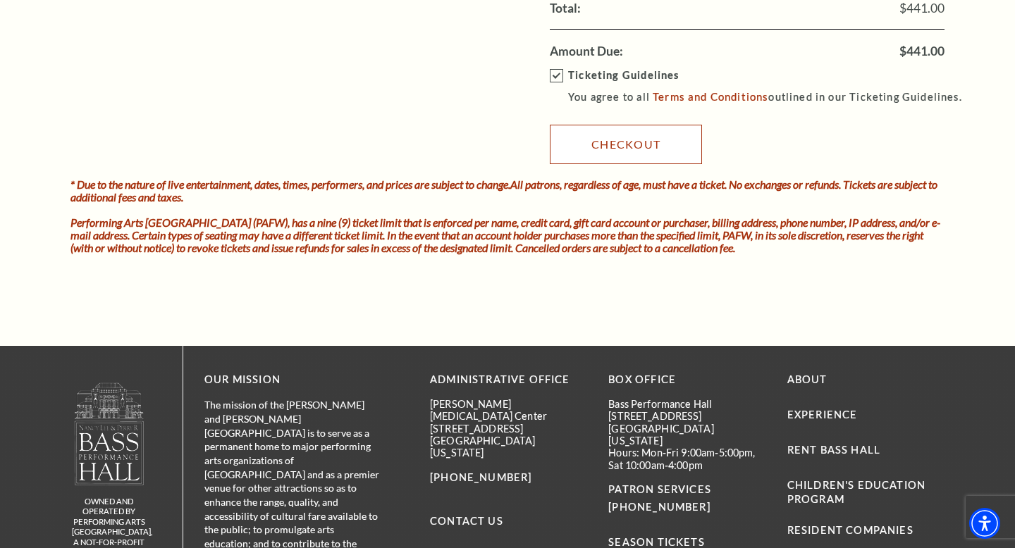
click at [607, 149] on link "Checkout" at bounding box center [626, 144] width 152 height 39
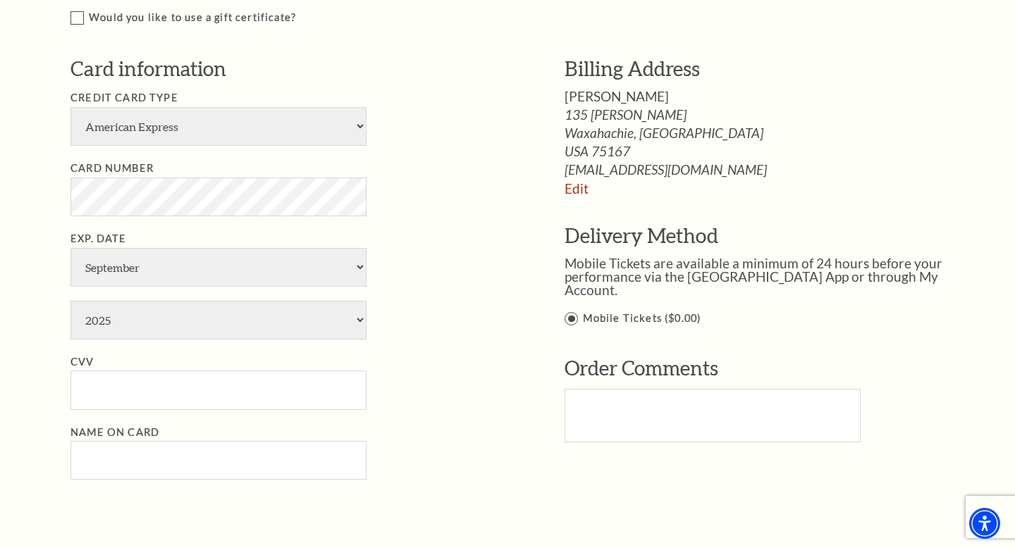
scroll to position [761, 0]
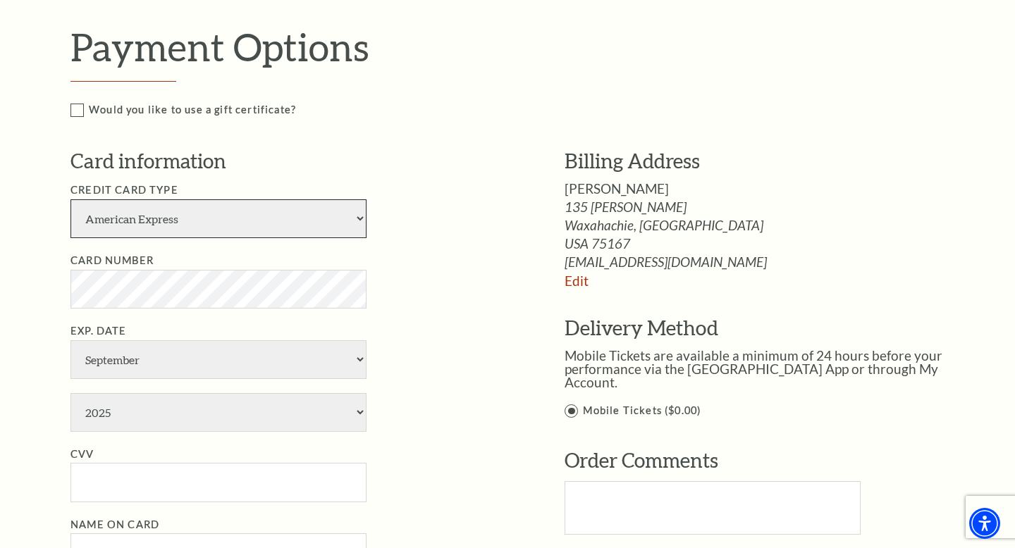
click at [272, 208] on select "American Express Visa Master Card Discover" at bounding box center [218, 219] width 296 height 39
select select "24"
click at [70, 200] on select "American Express Visa Master Card Discover" at bounding box center [218, 219] width 296 height 39
click at [403, 293] on li "Card Number" at bounding box center [296, 280] width 452 height 56
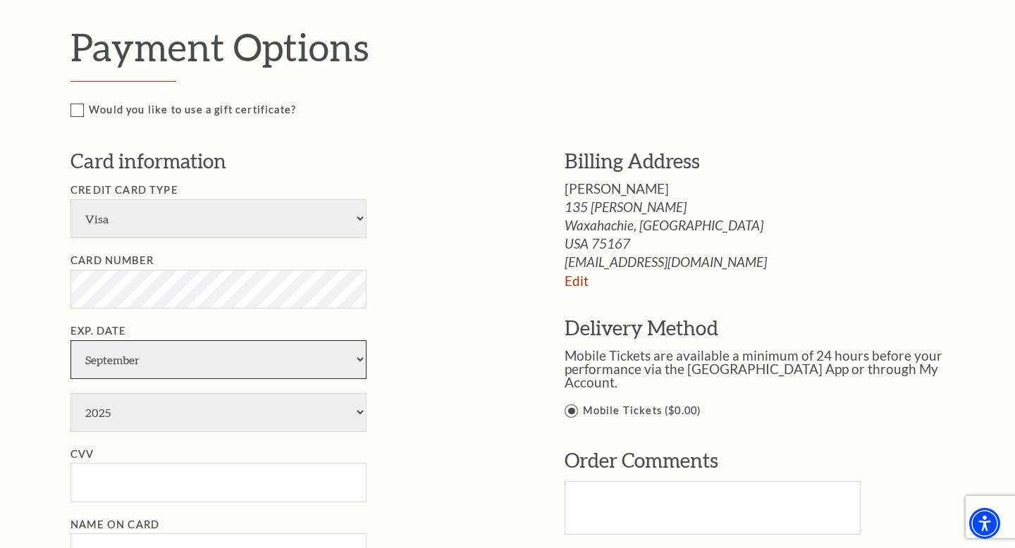
click at [182, 376] on select "January February March April May June July August September October November De…" at bounding box center [218, 360] width 296 height 39
select select "4"
click at [70, 341] on select "January February March April May June July August September October November De…" at bounding box center [218, 360] width 296 height 39
click at [136, 423] on select "2025 2026 2027 2028 2029 2030 2031 2032 2033 2034" at bounding box center [218, 412] width 296 height 39
select select "2027"
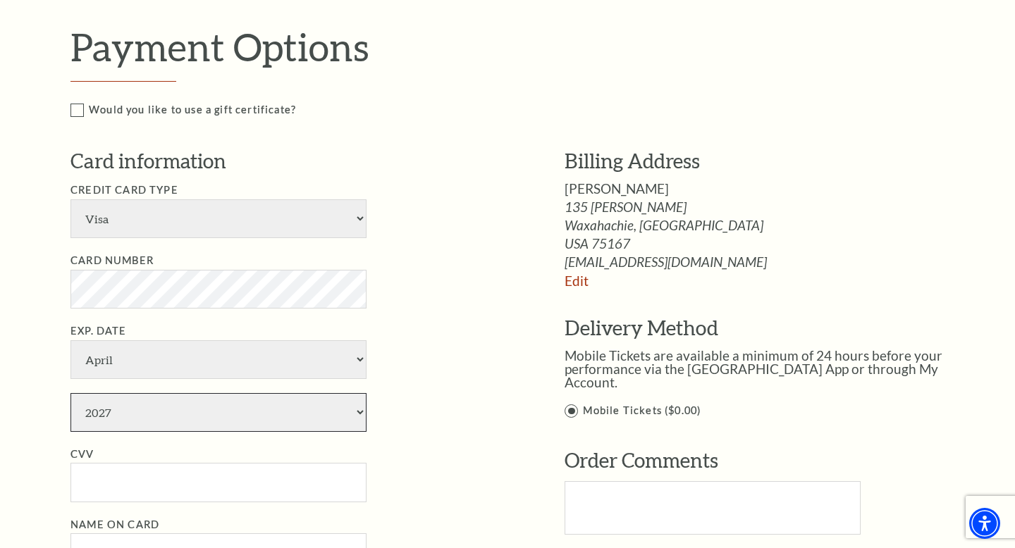
click at [70, 393] on select "2025 2026 2027 2028 2029 2030 2031 2032 2033 2034" at bounding box center [218, 412] width 296 height 39
click at [437, 369] on li "Exp. Date January February March April May June July August September October N…" at bounding box center [296, 377] width 452 height 109
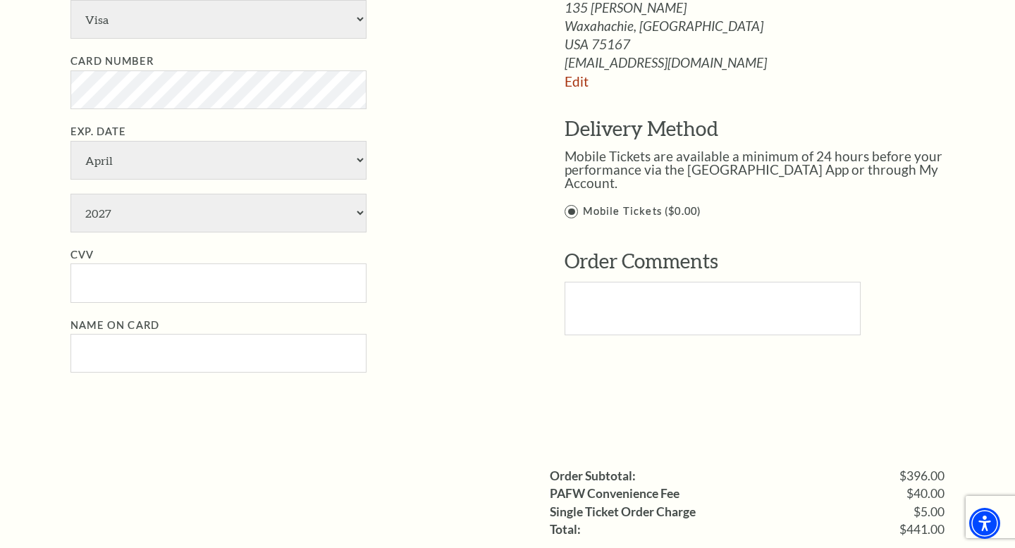
scroll to position [964, 0]
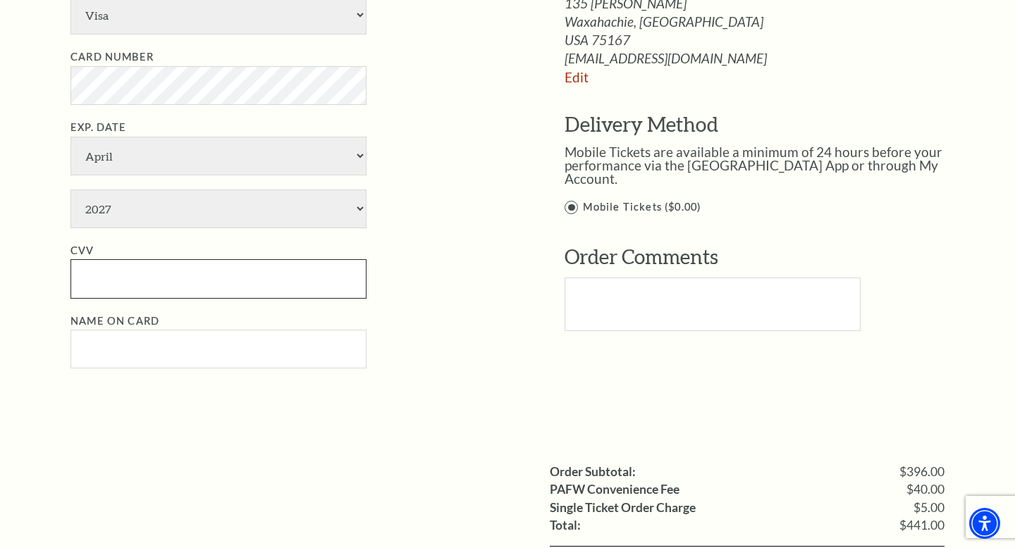
click at [258, 291] on input "CVV" at bounding box center [218, 278] width 296 height 39
type input "969"
click at [473, 257] on li "CVV 969" at bounding box center [296, 271] width 452 height 56
click at [247, 344] on input "Name on Card" at bounding box center [218, 349] width 296 height 39
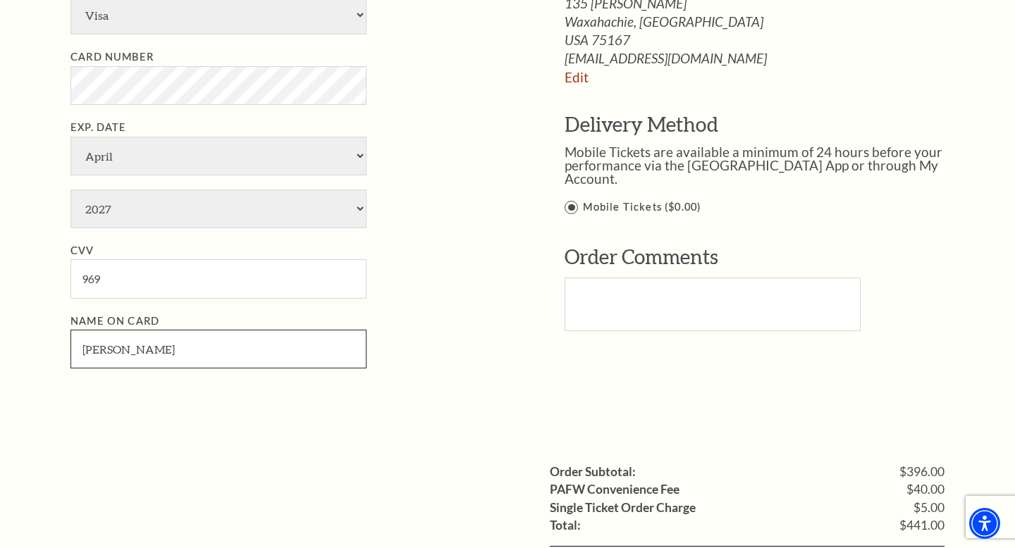
type input "Emily Erdman"
click at [513, 210] on li "Exp. Date January February March April May June July August September October N…" at bounding box center [296, 173] width 452 height 109
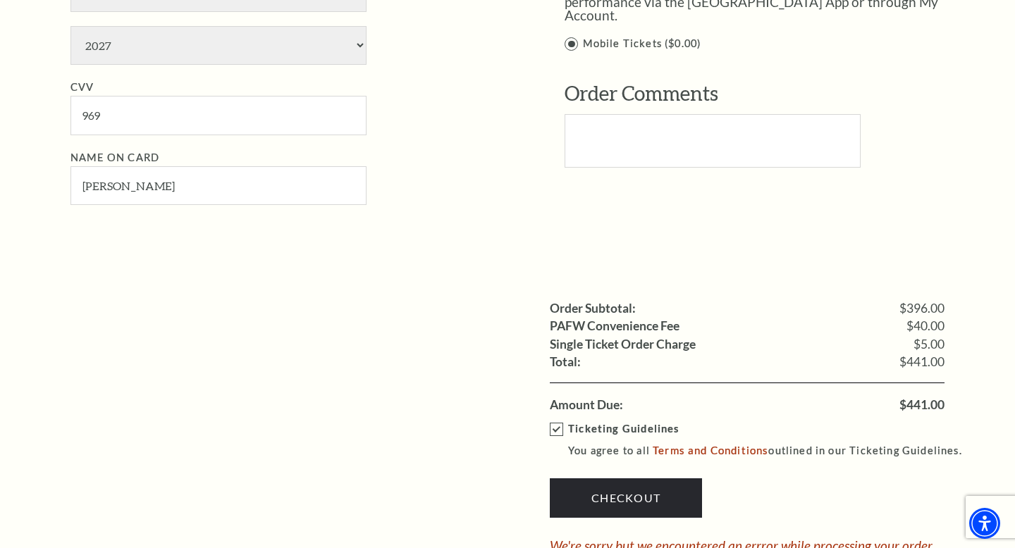
scroll to position [1281, 0]
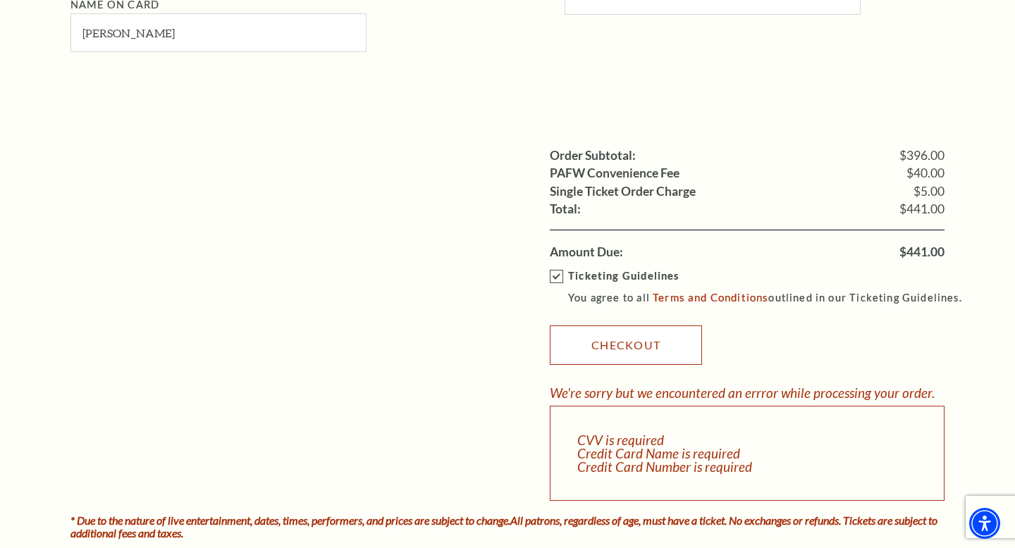
click at [606, 338] on link "Checkout" at bounding box center [626, 345] width 152 height 39
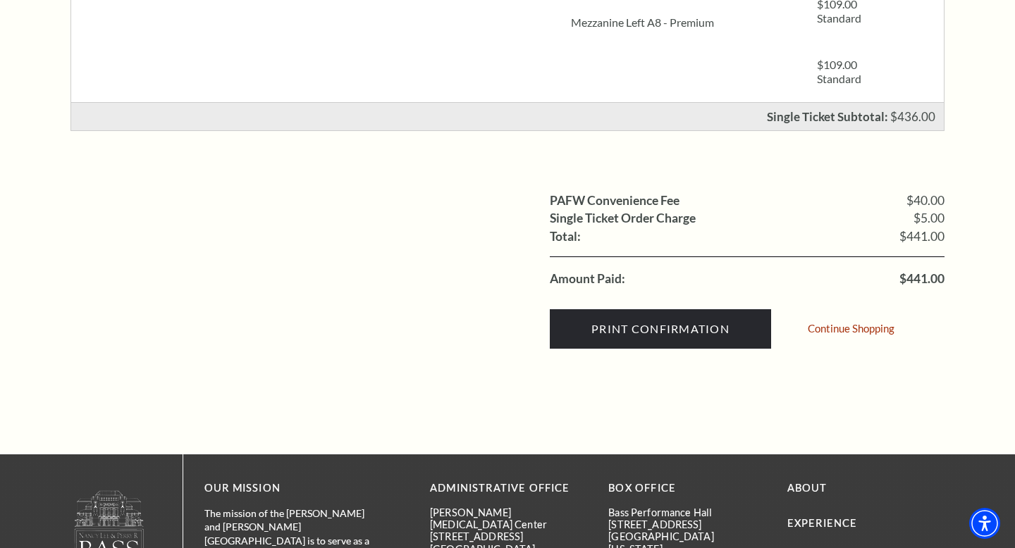
scroll to position [525, 0]
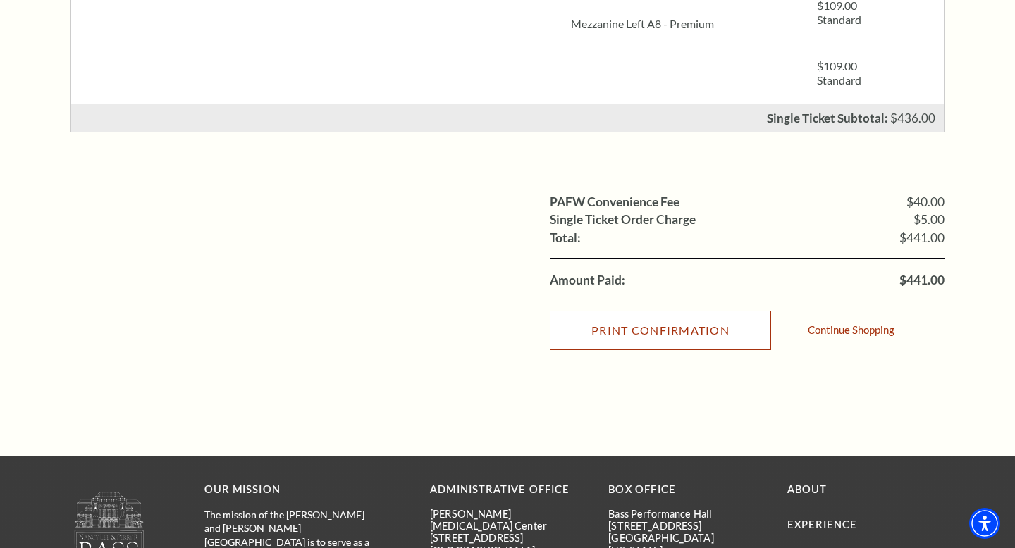
click at [613, 333] on input "Print Confirmation" at bounding box center [660, 330] width 221 height 39
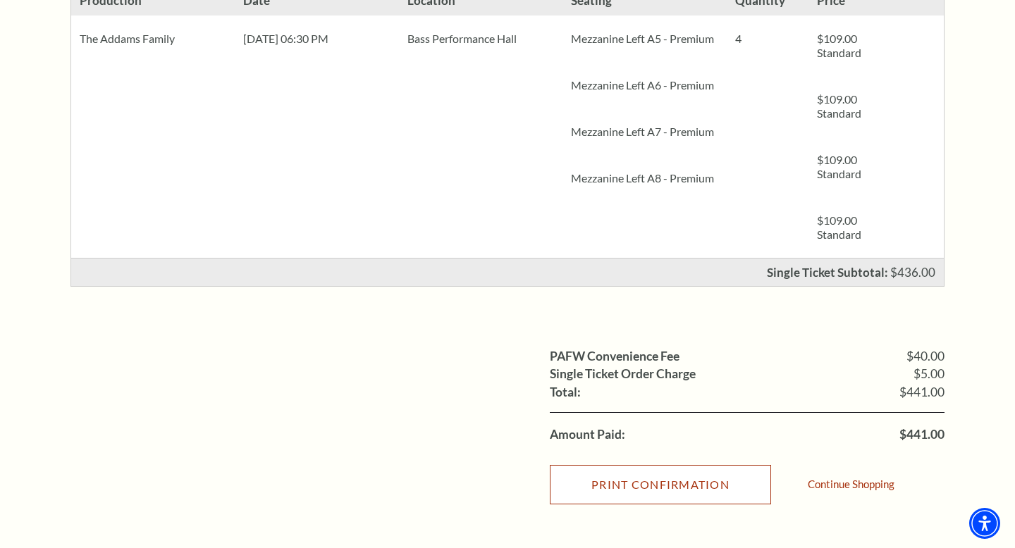
scroll to position [374, 0]
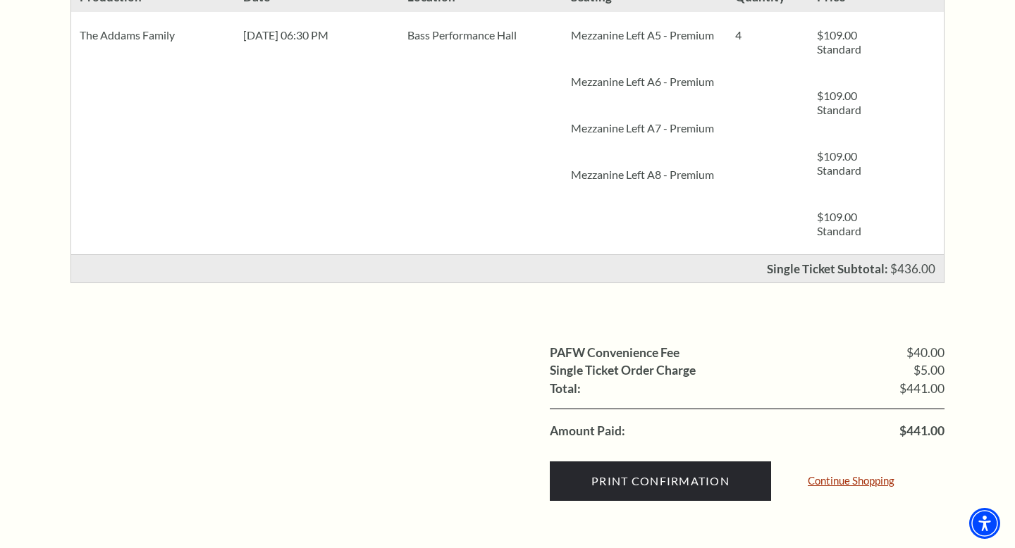
click at [857, 484] on link "Continue Shopping" at bounding box center [851, 481] width 87 height 11
